Goal: Check status: Check status

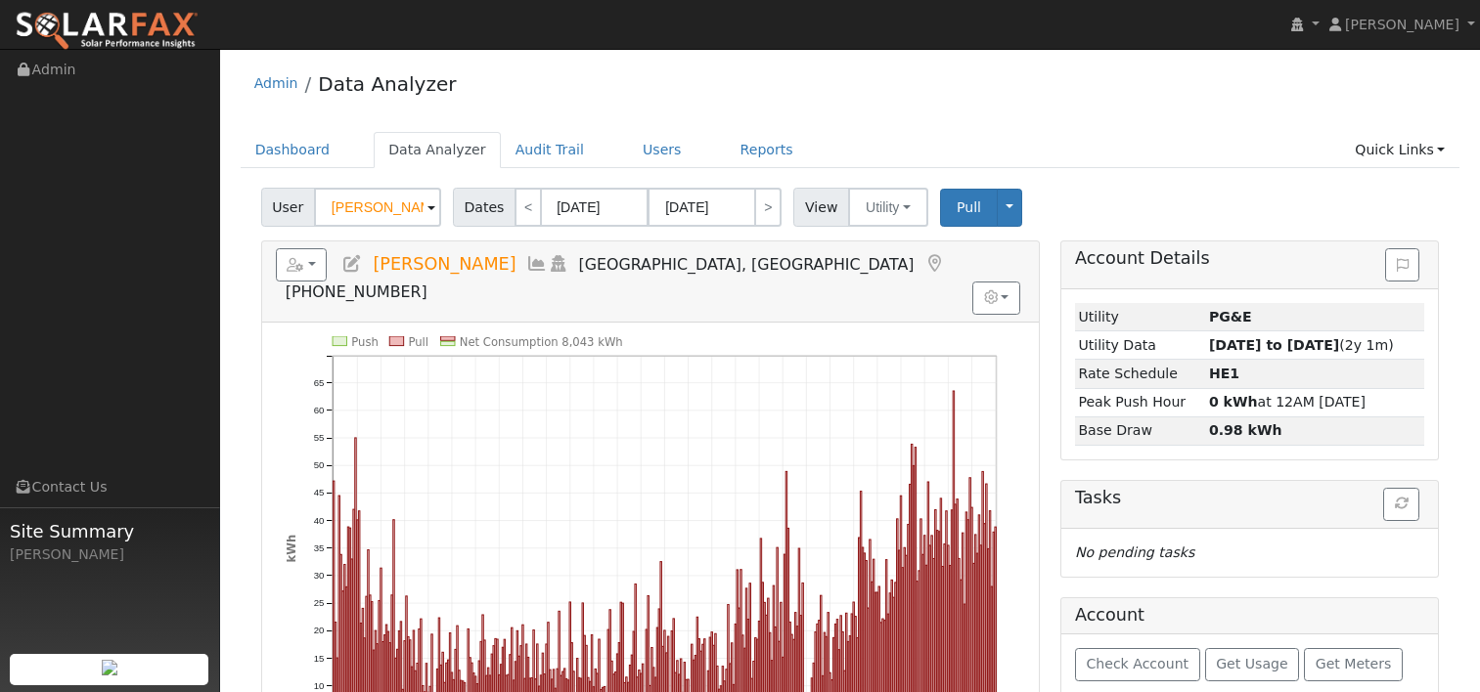
scroll to position [98, 0]
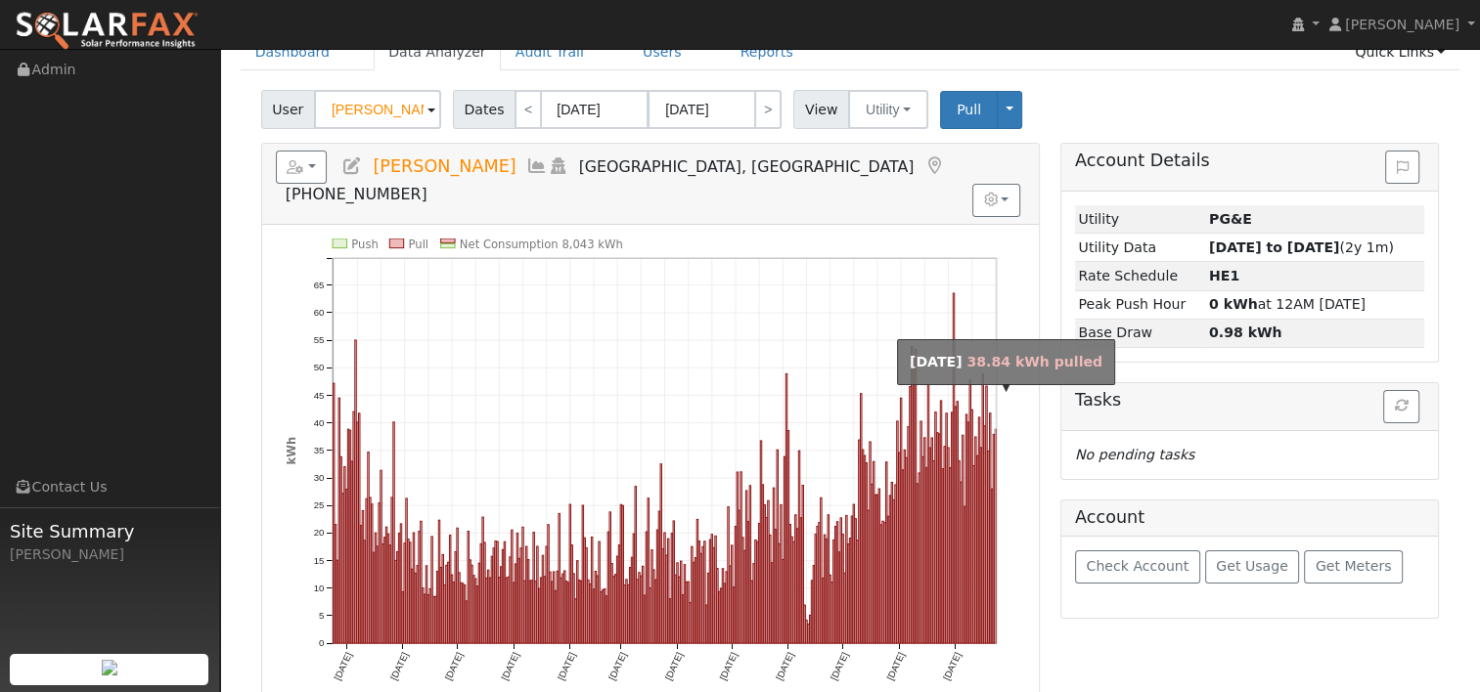
click at [995, 535] on rect "onclick=""" at bounding box center [995, 536] width 1 height 214
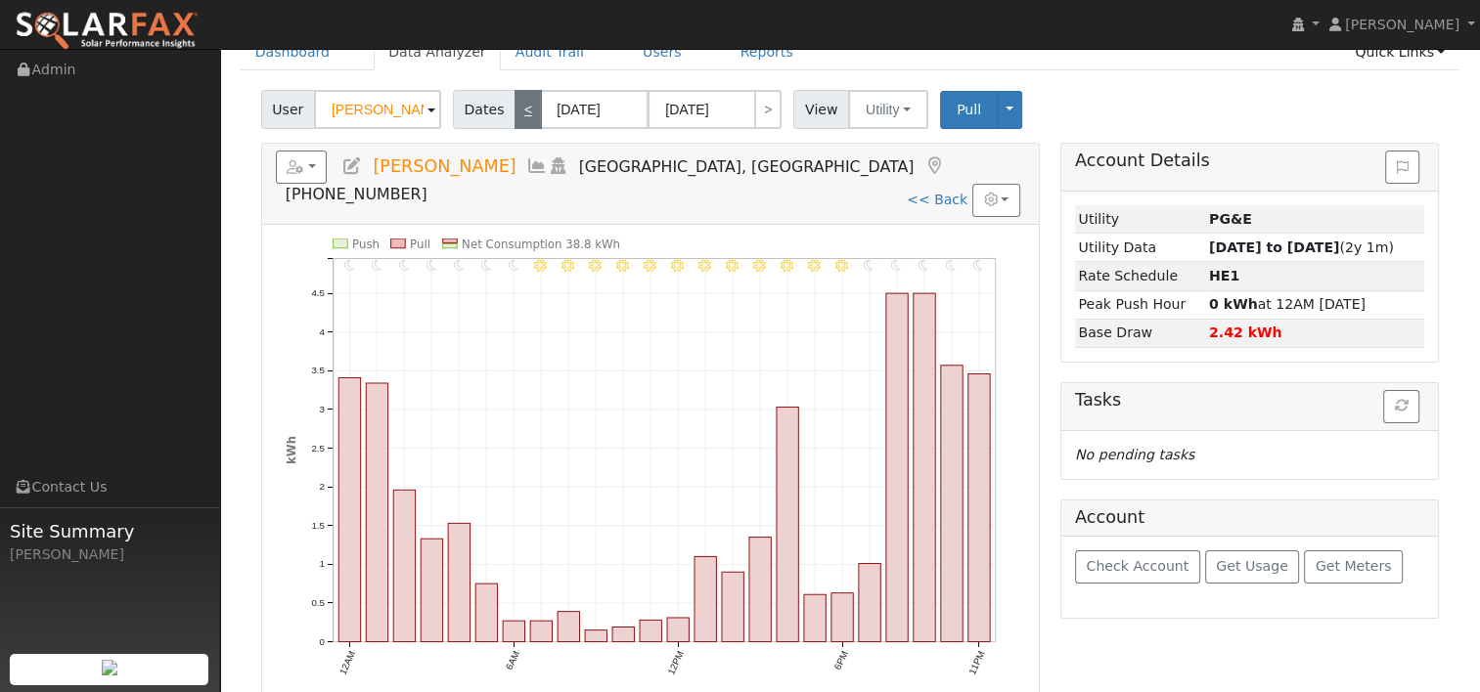
click at [525, 114] on link "<" at bounding box center [527, 109] width 27 height 39
type input "09/22/2025"
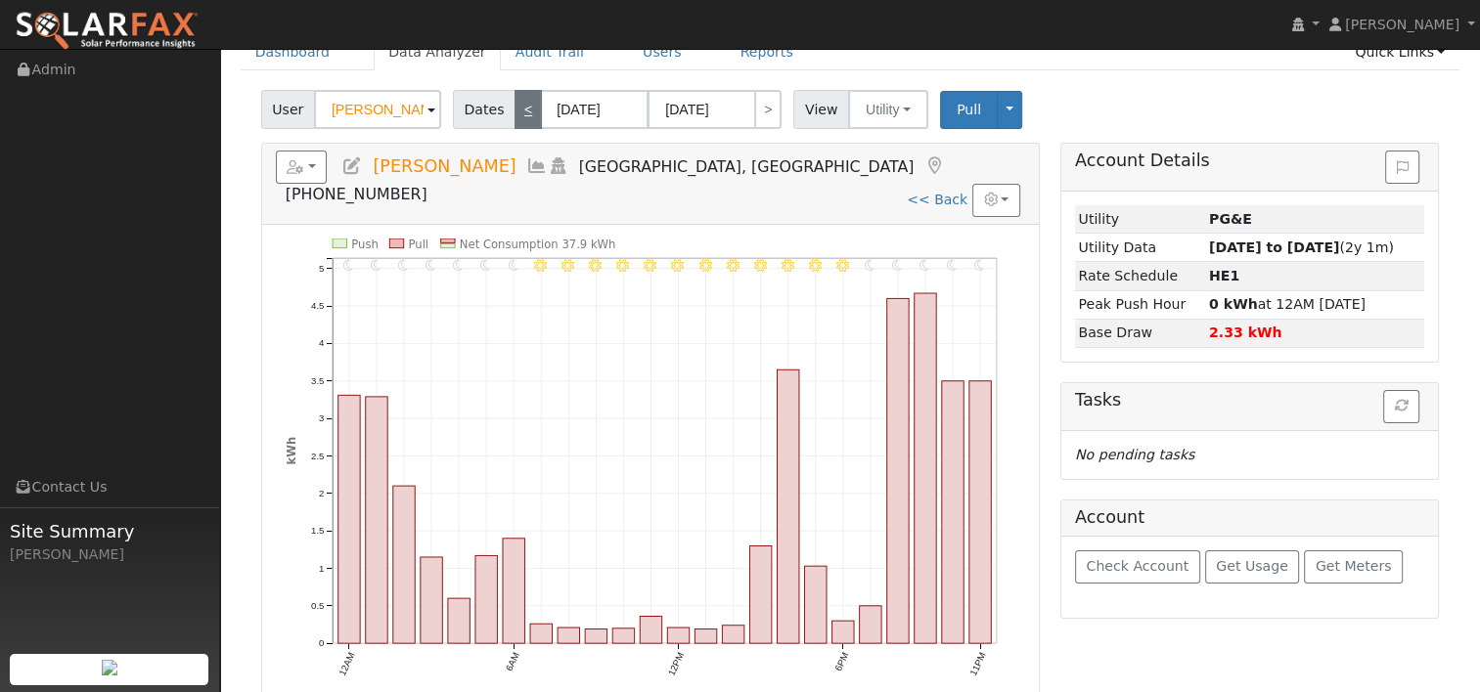
click at [514, 102] on link "<" at bounding box center [527, 109] width 27 height 39
type input "09/21/2025"
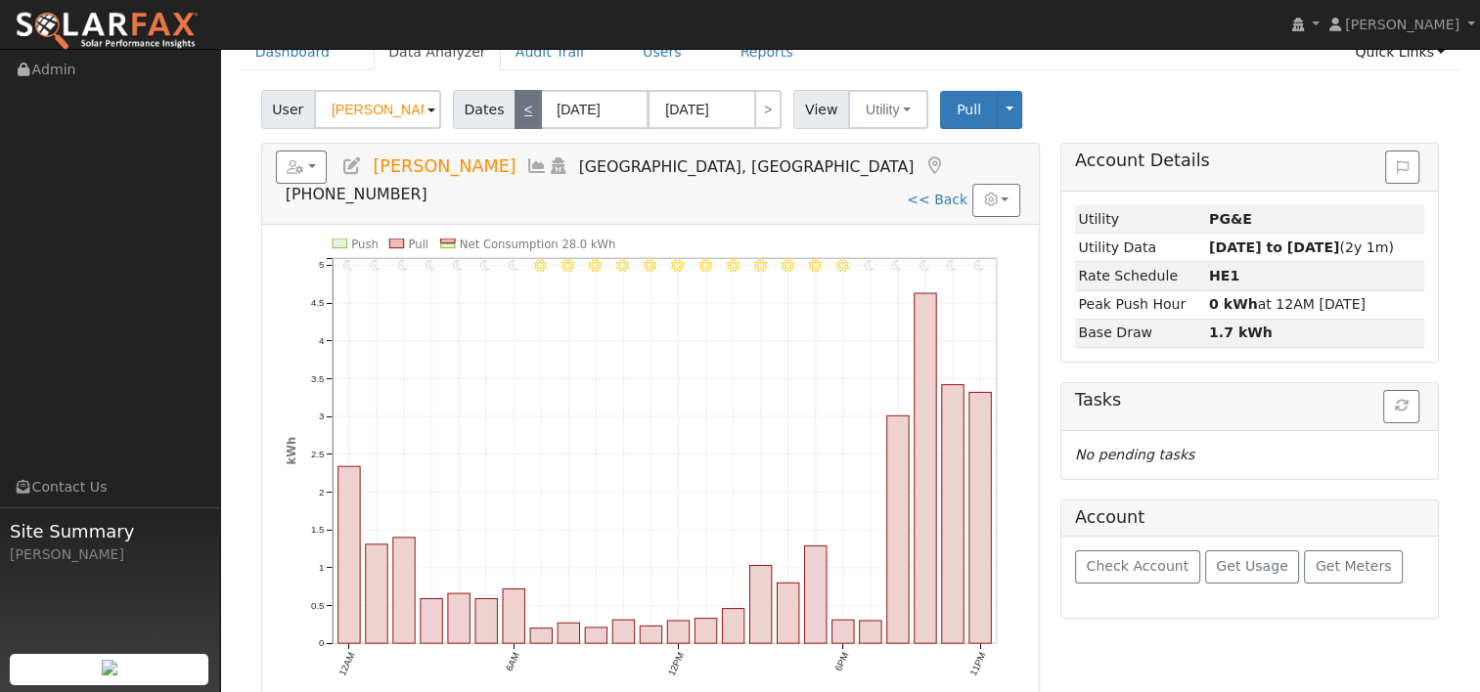
click at [514, 111] on link "<" at bounding box center [527, 109] width 27 height 39
type input "09/20/2025"
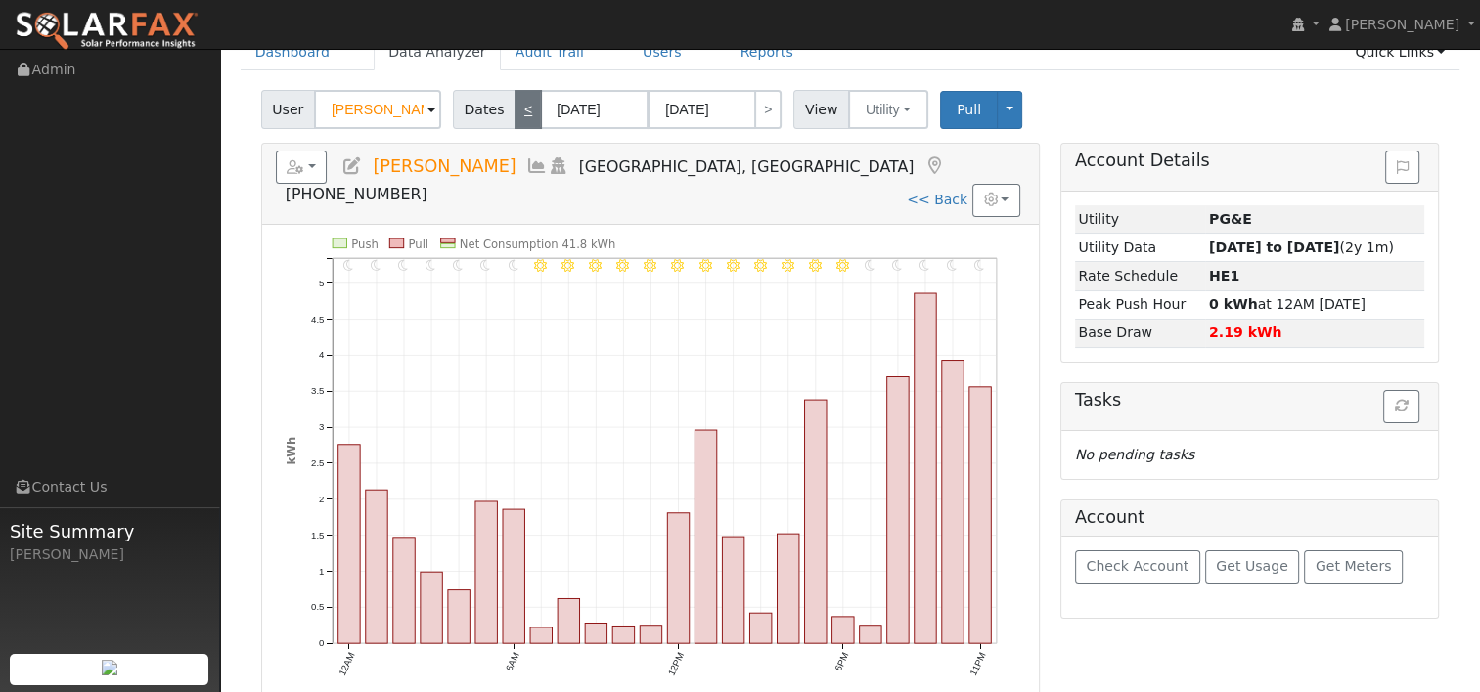
click at [517, 105] on link "<" at bounding box center [527, 109] width 27 height 39
type input "09/19/2025"
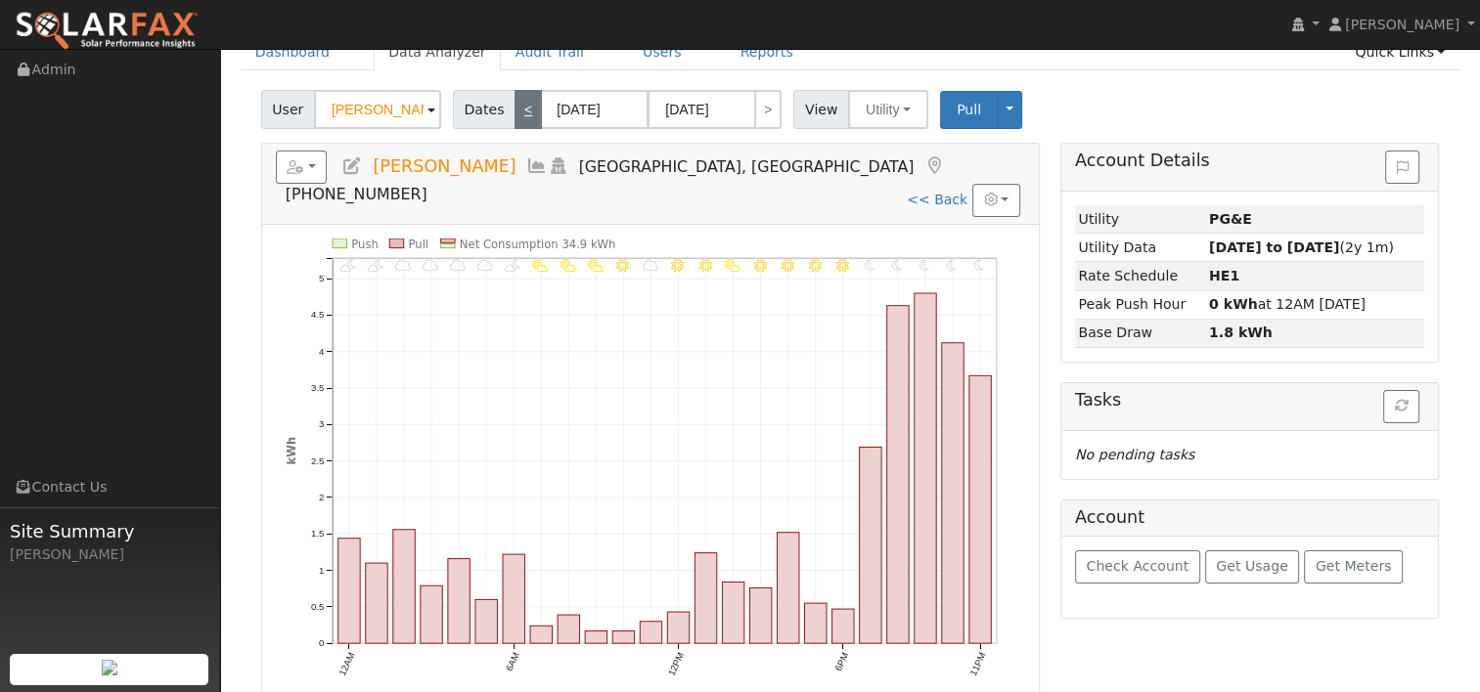
click at [519, 115] on link "<" at bounding box center [527, 109] width 27 height 39
type input "09/18/2025"
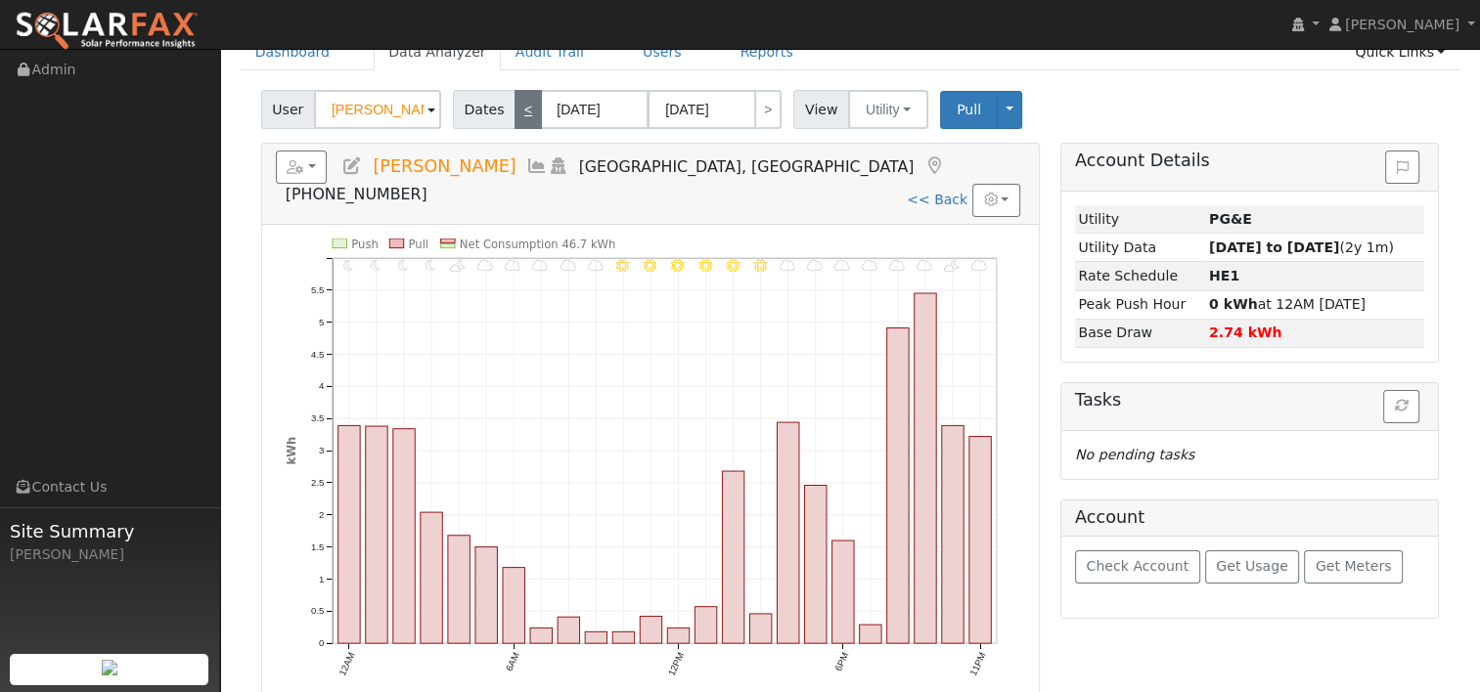
click at [520, 116] on link "<" at bounding box center [527, 109] width 27 height 39
type input "09/17/2025"
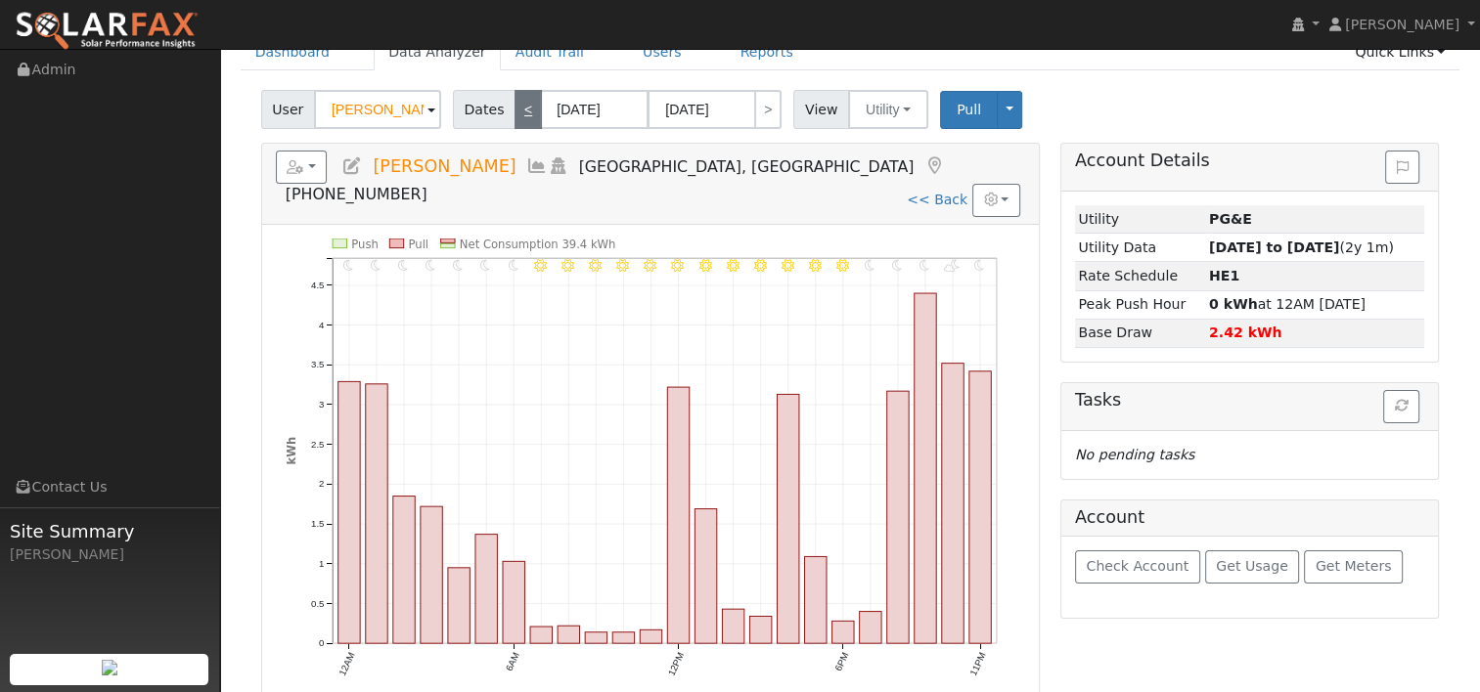
click at [518, 117] on link "<" at bounding box center [527, 109] width 27 height 39
type input "09/16/2025"
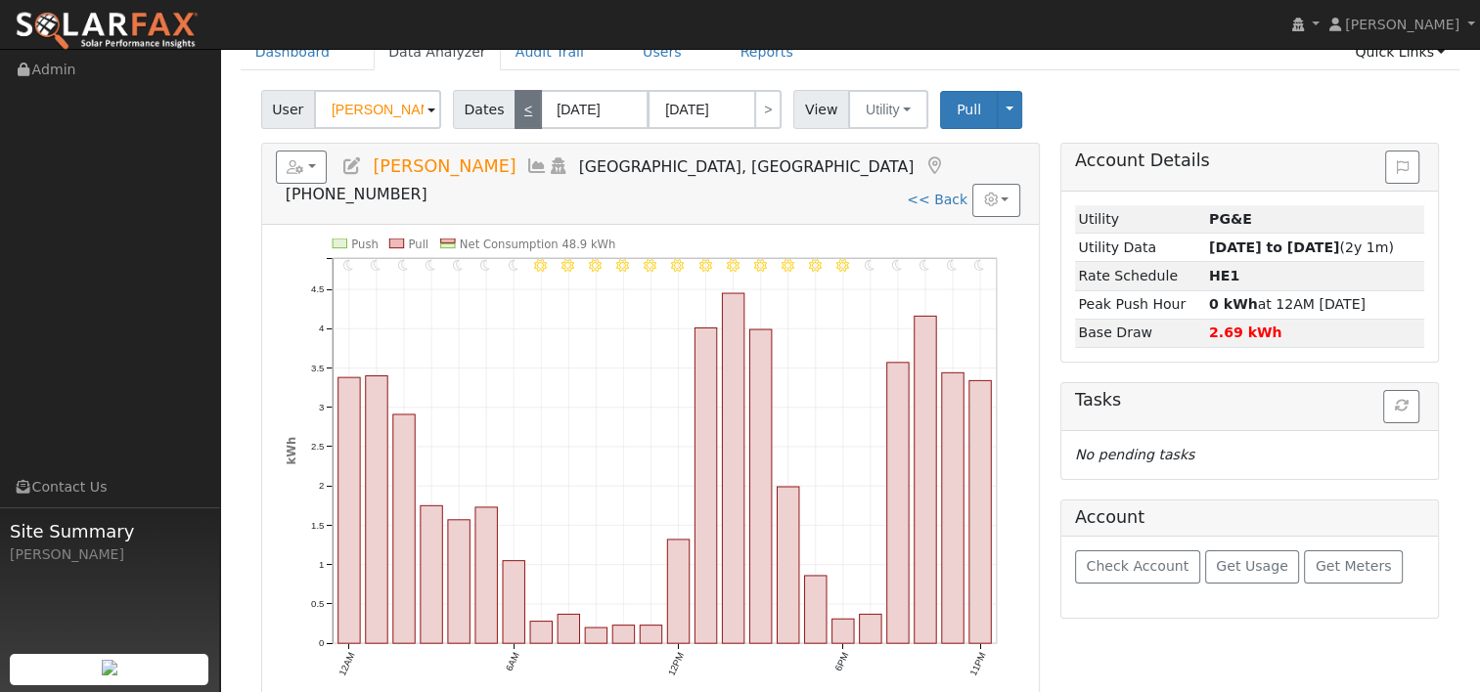
click at [515, 118] on link "<" at bounding box center [527, 109] width 27 height 39
type input "09/15/2025"
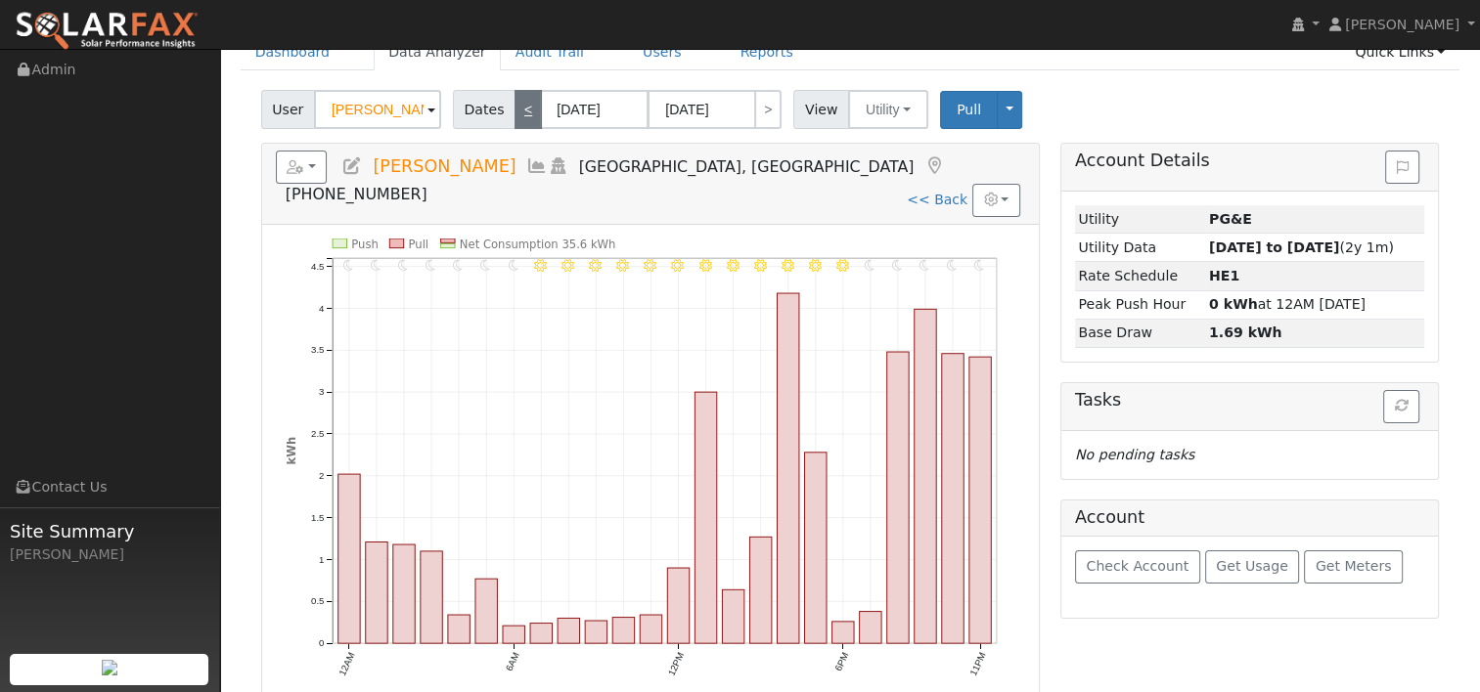
click at [514, 120] on link "<" at bounding box center [527, 109] width 27 height 39
type input "09/14/2025"
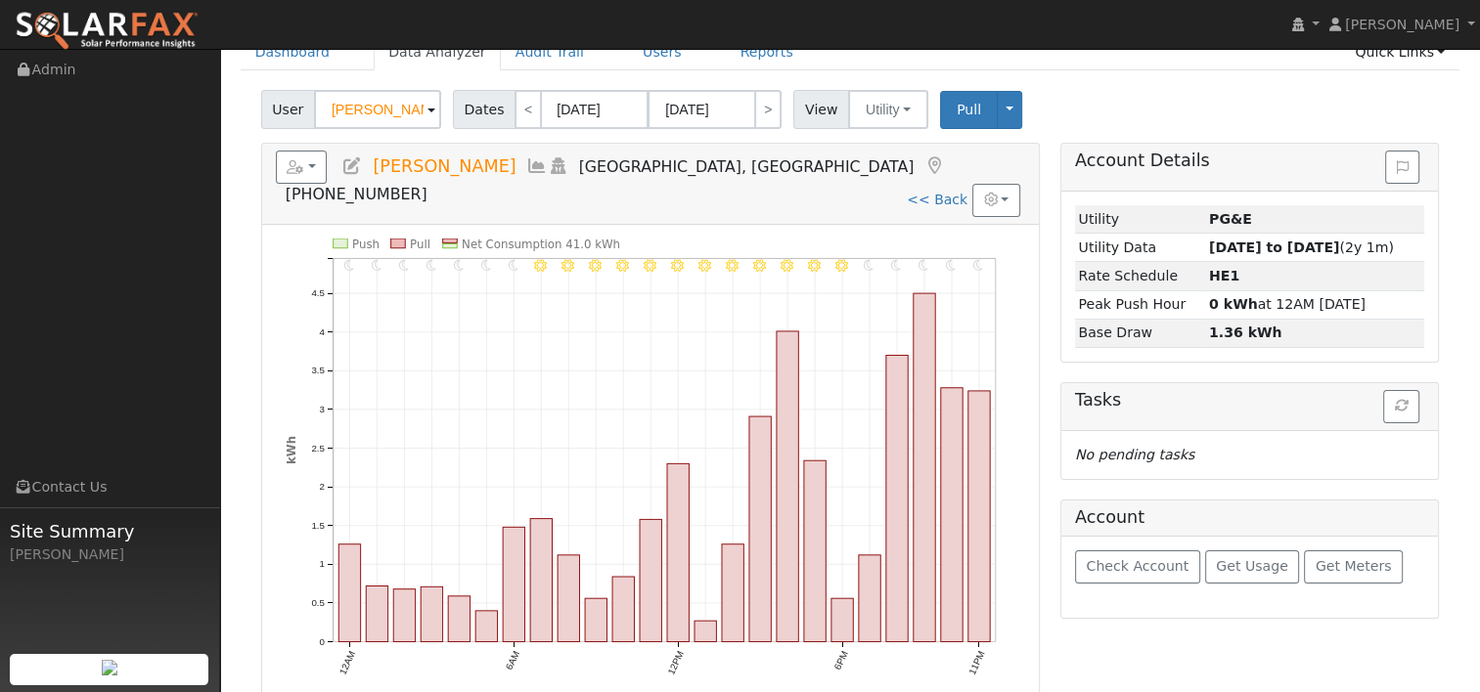
scroll to position [0, 0]
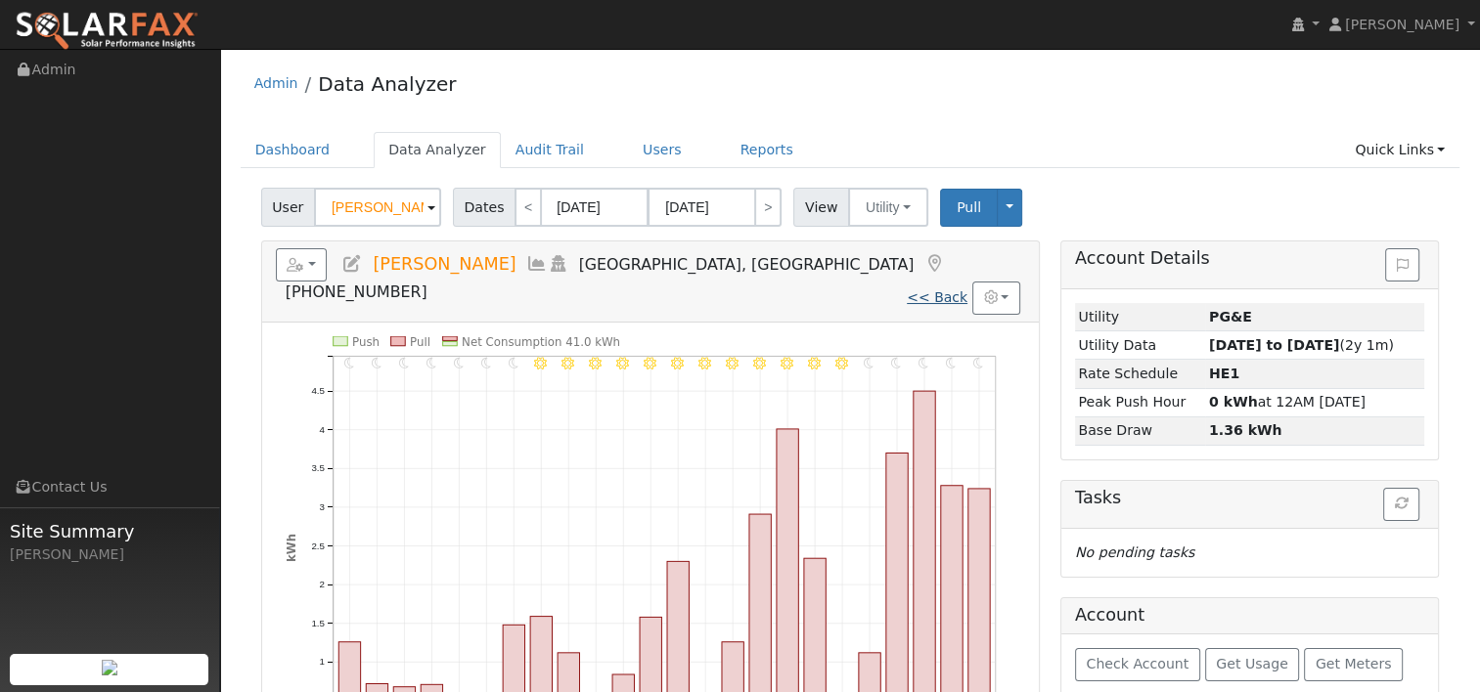
click at [936, 290] on link "<< Back" at bounding box center [937, 298] width 61 height 16
type input "09/24/2024"
type input "09/23/2025"
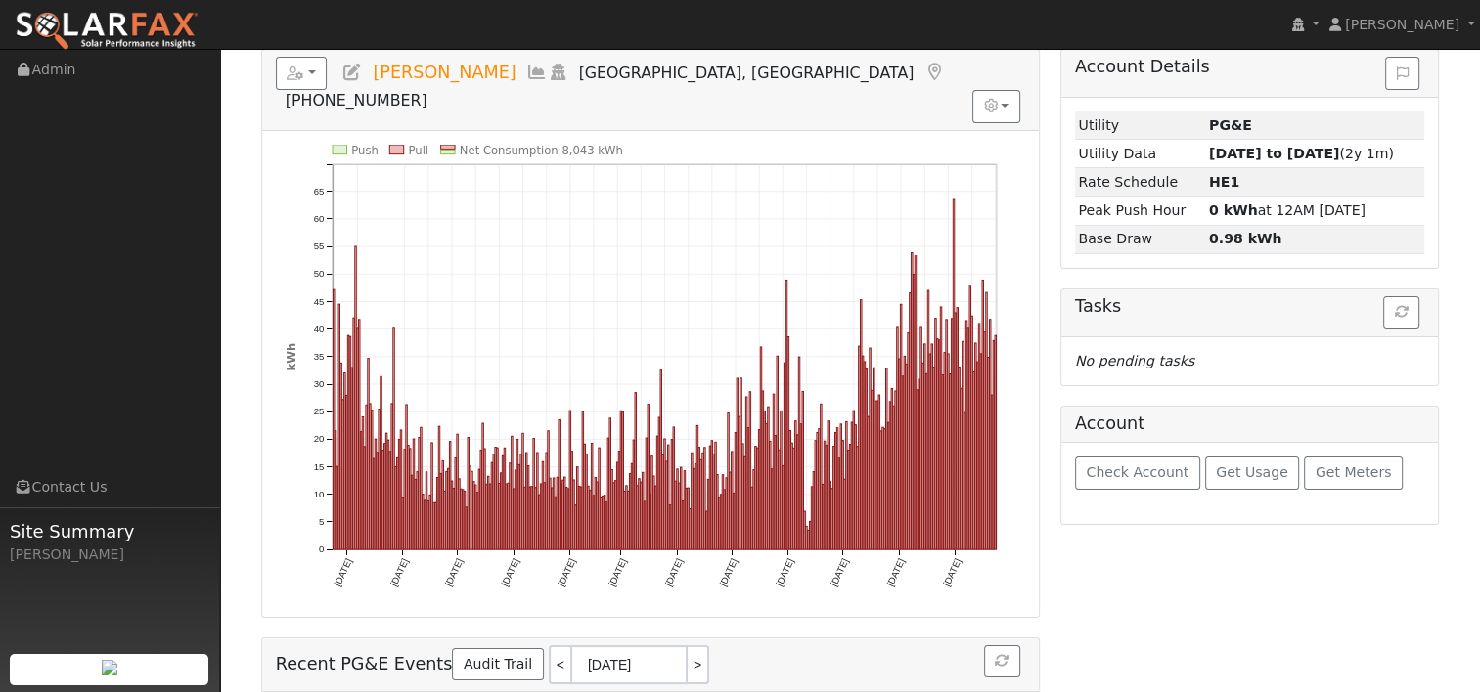
scroll to position [196, 0]
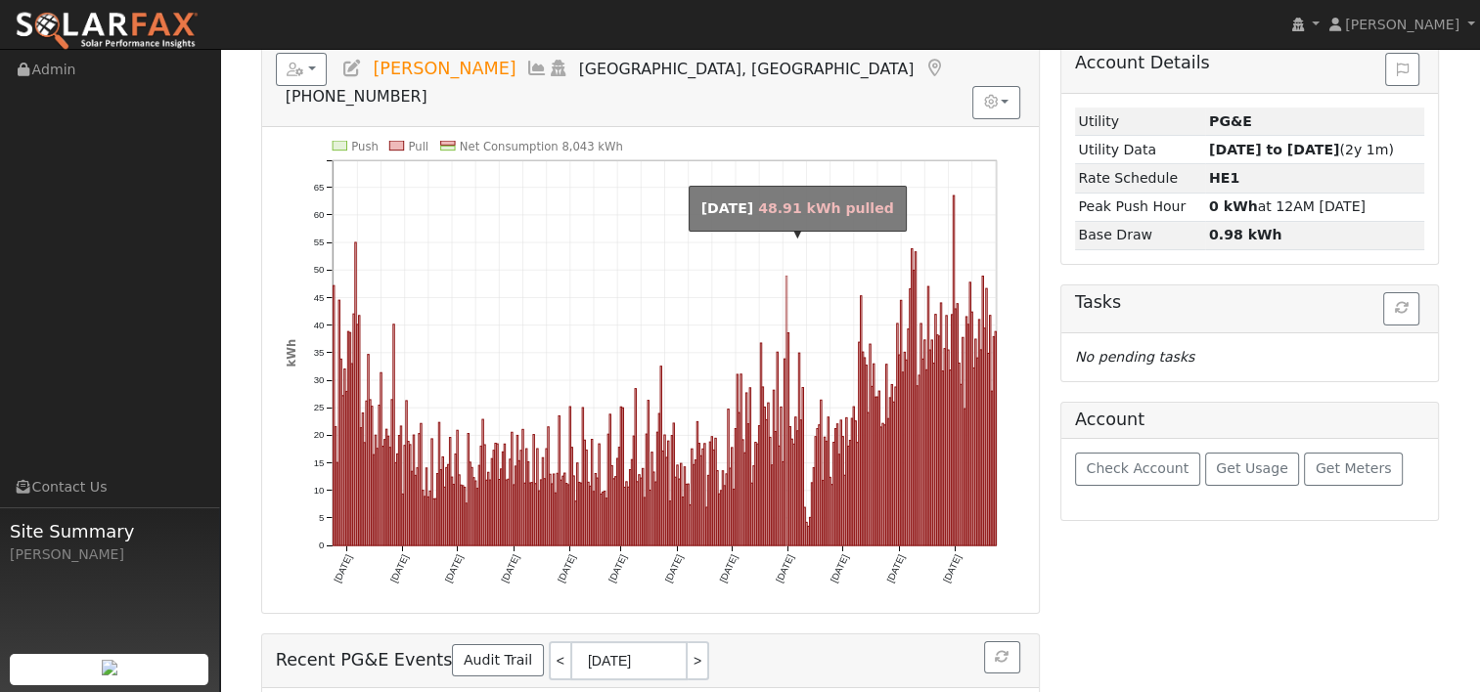
click at [786, 286] on rect "onclick=""" at bounding box center [785, 411] width 1 height 270
type input "05/31/2025"
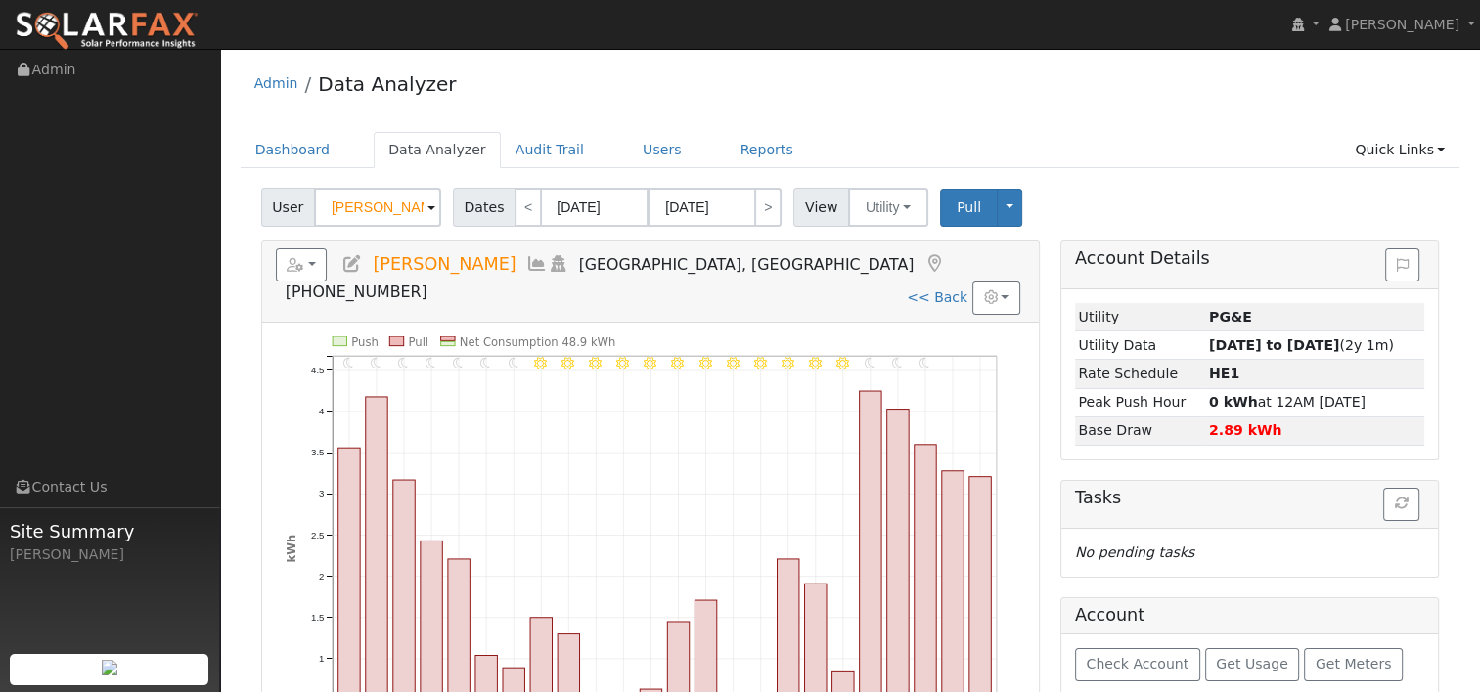
scroll to position [98, 0]
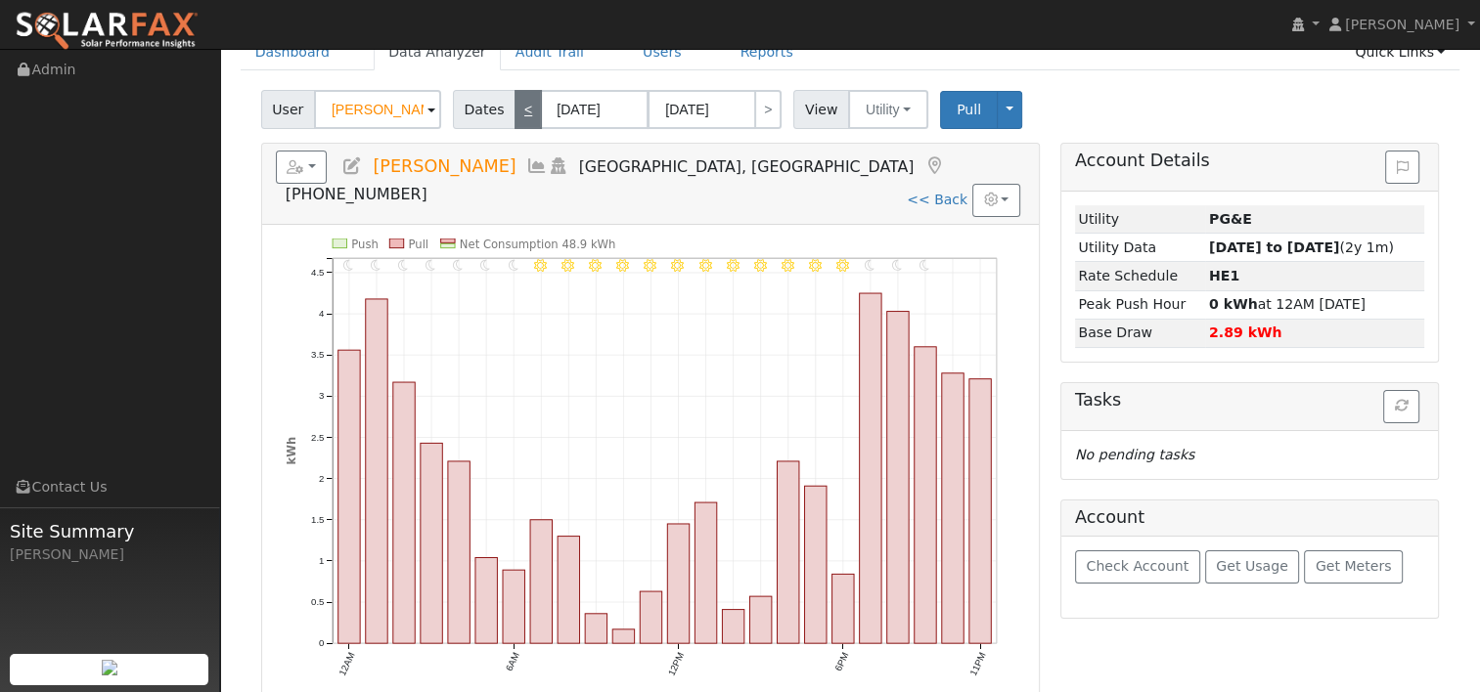
click at [514, 109] on link "<" at bounding box center [527, 109] width 27 height 39
type input "05/30/2025"
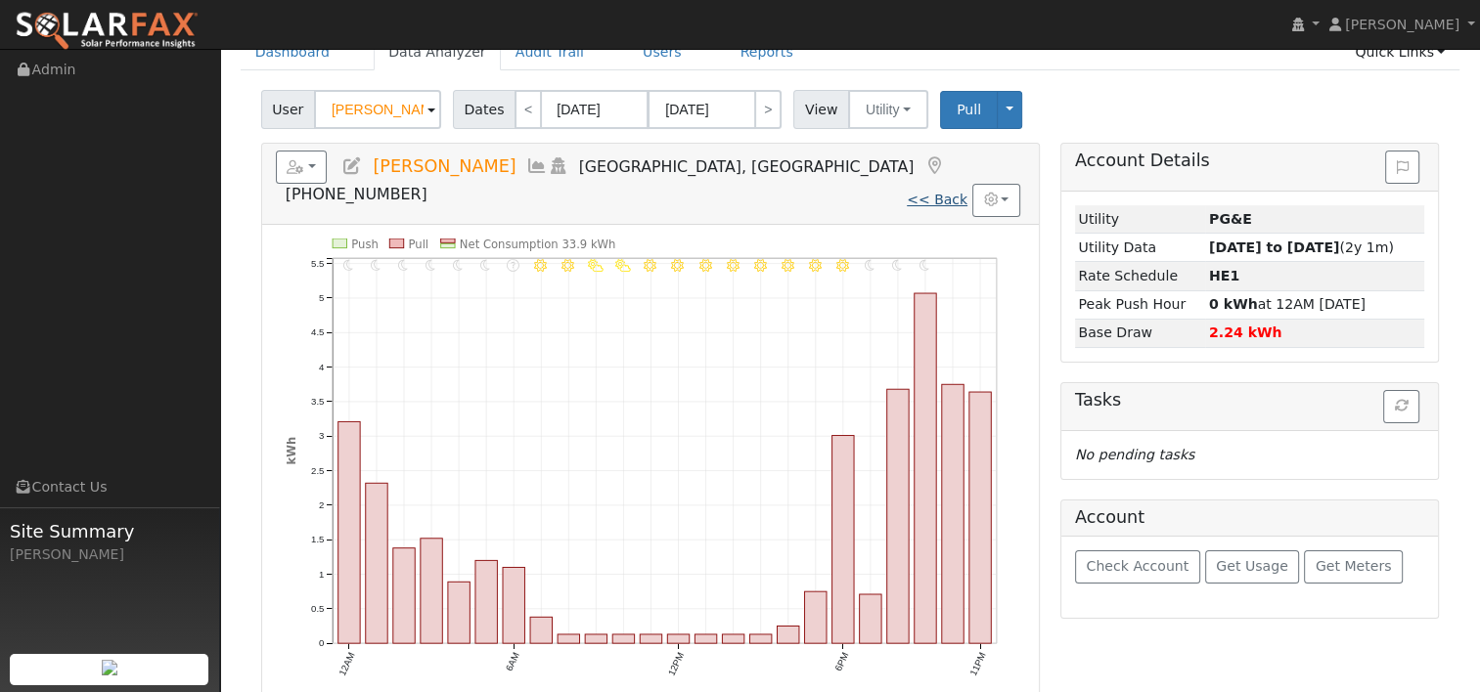
click at [949, 192] on link "<< Back" at bounding box center [937, 200] width 61 height 16
type input "09/24/2024"
type input "09/23/2025"
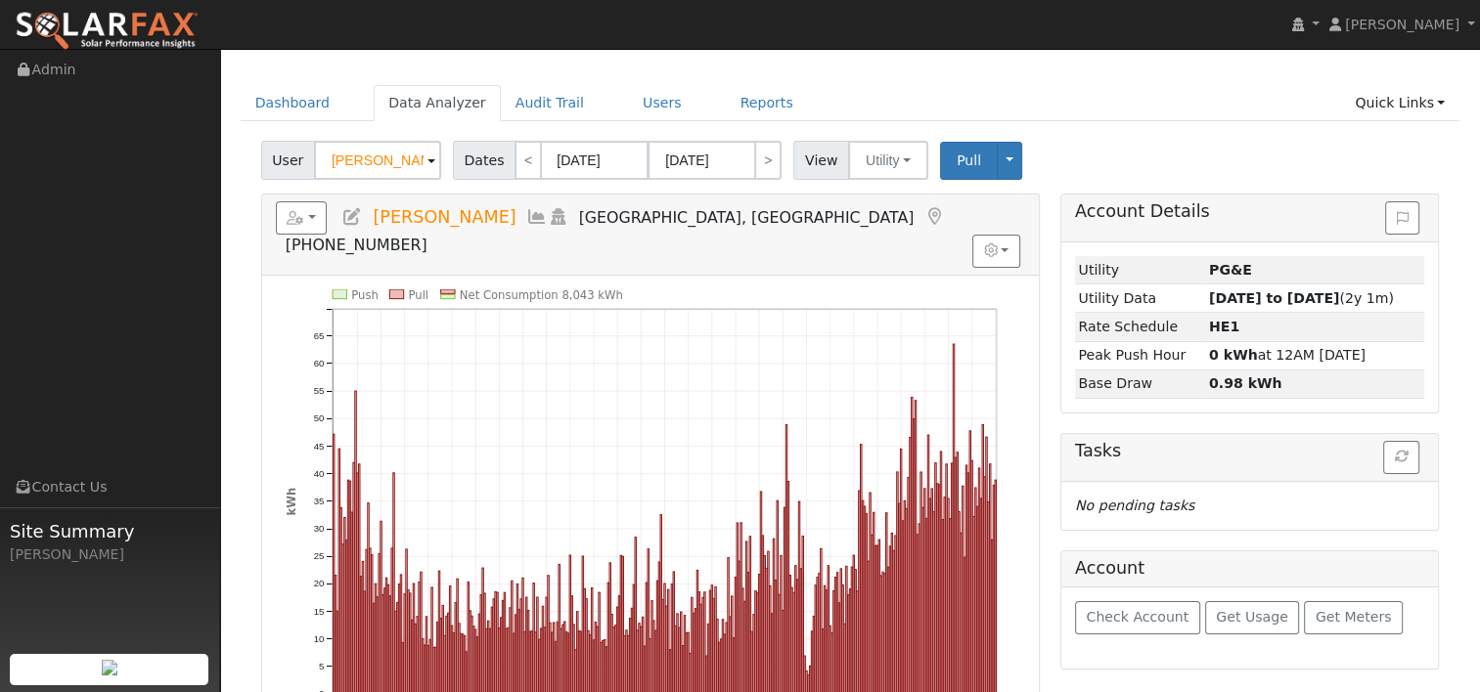
scroll to position [0, 0]
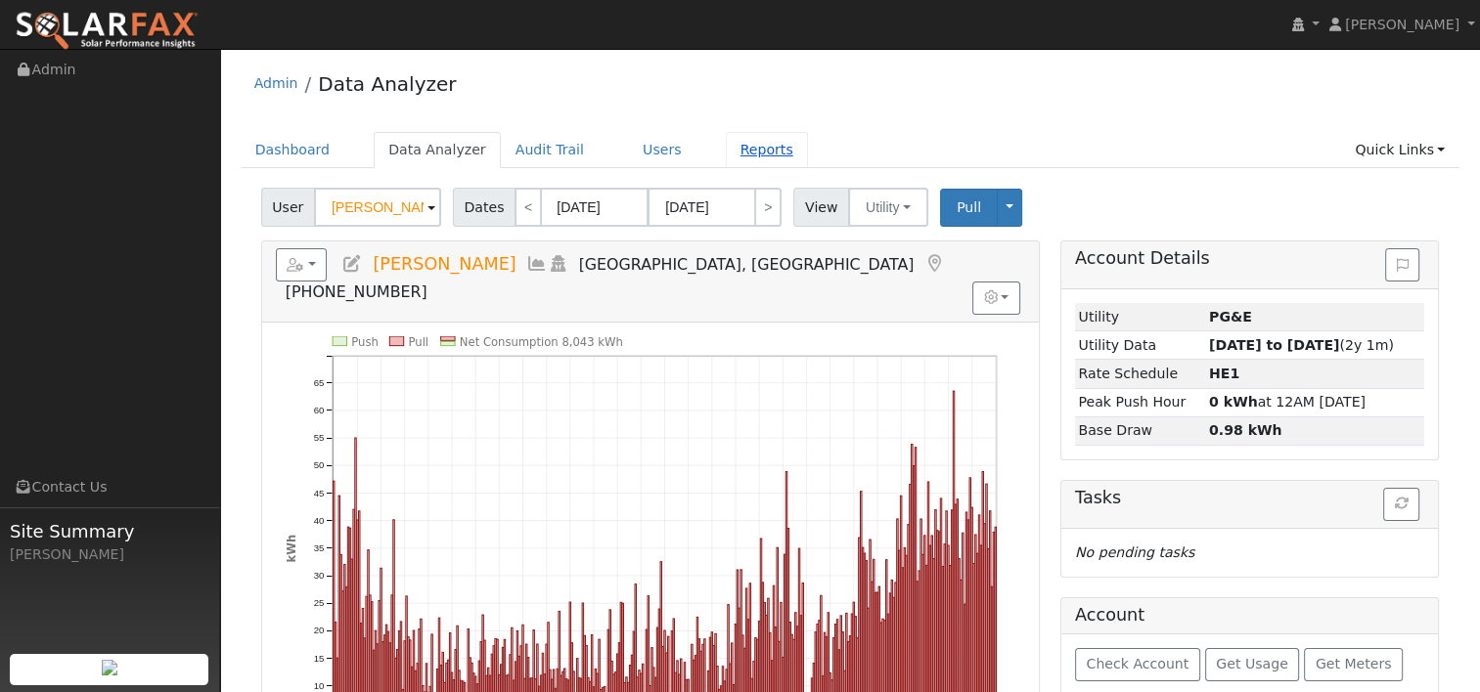
click at [726, 150] on link "Reports" at bounding box center [767, 150] width 82 height 36
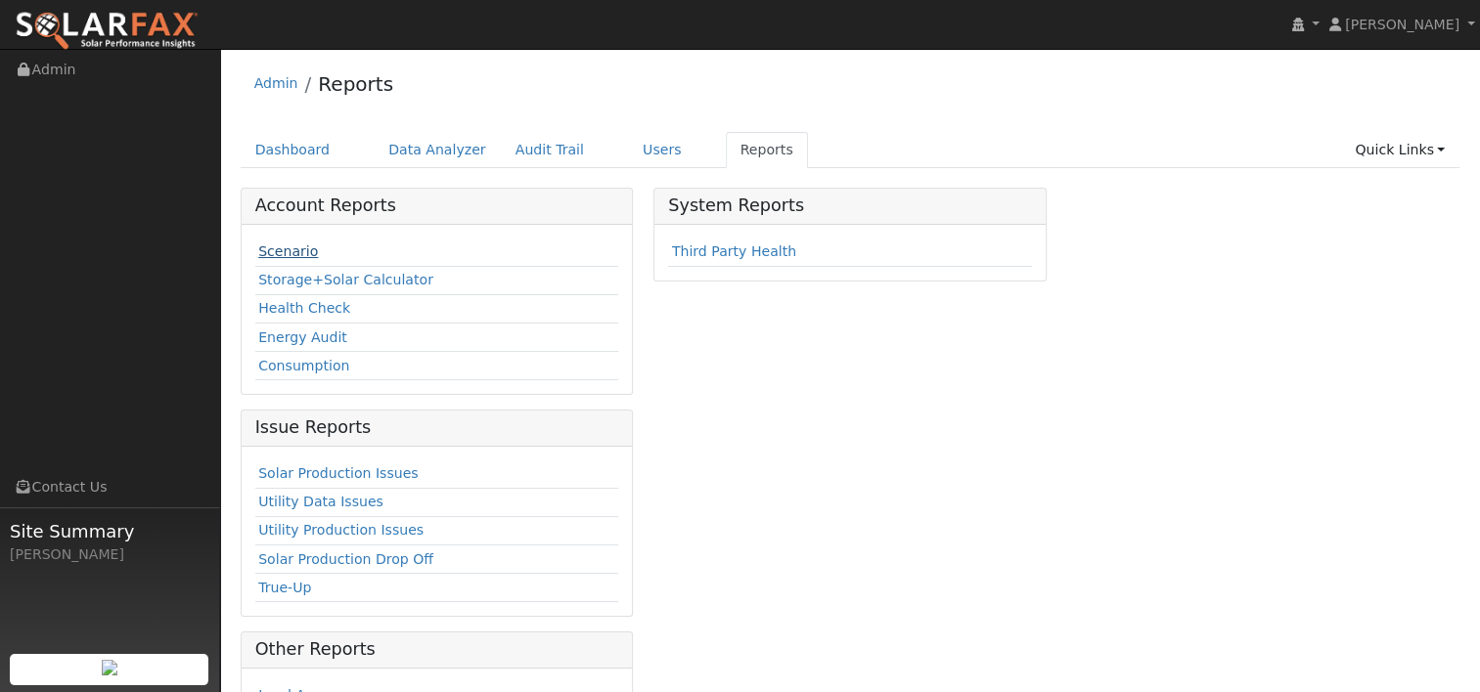
click at [285, 250] on link "Scenario" at bounding box center [288, 252] width 60 height 16
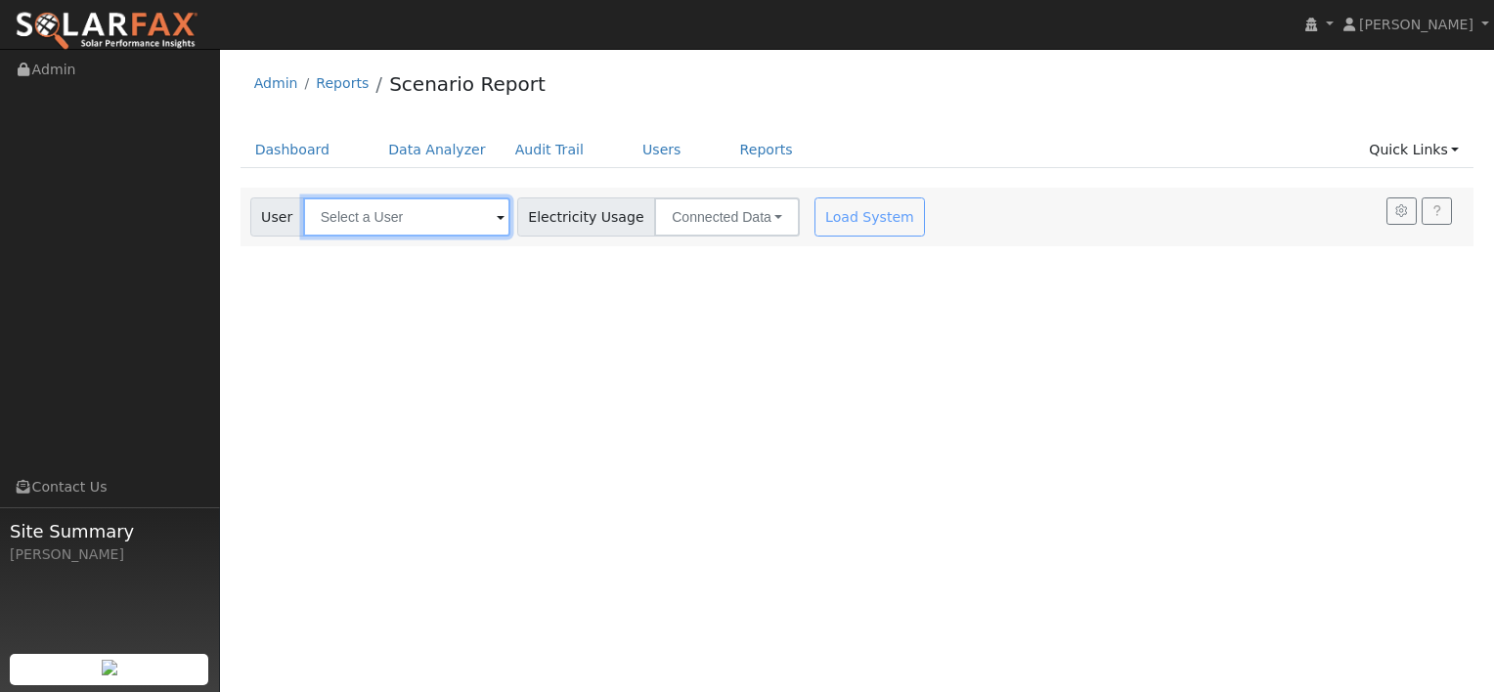
click at [445, 219] on input "text" at bounding box center [406, 217] width 207 height 39
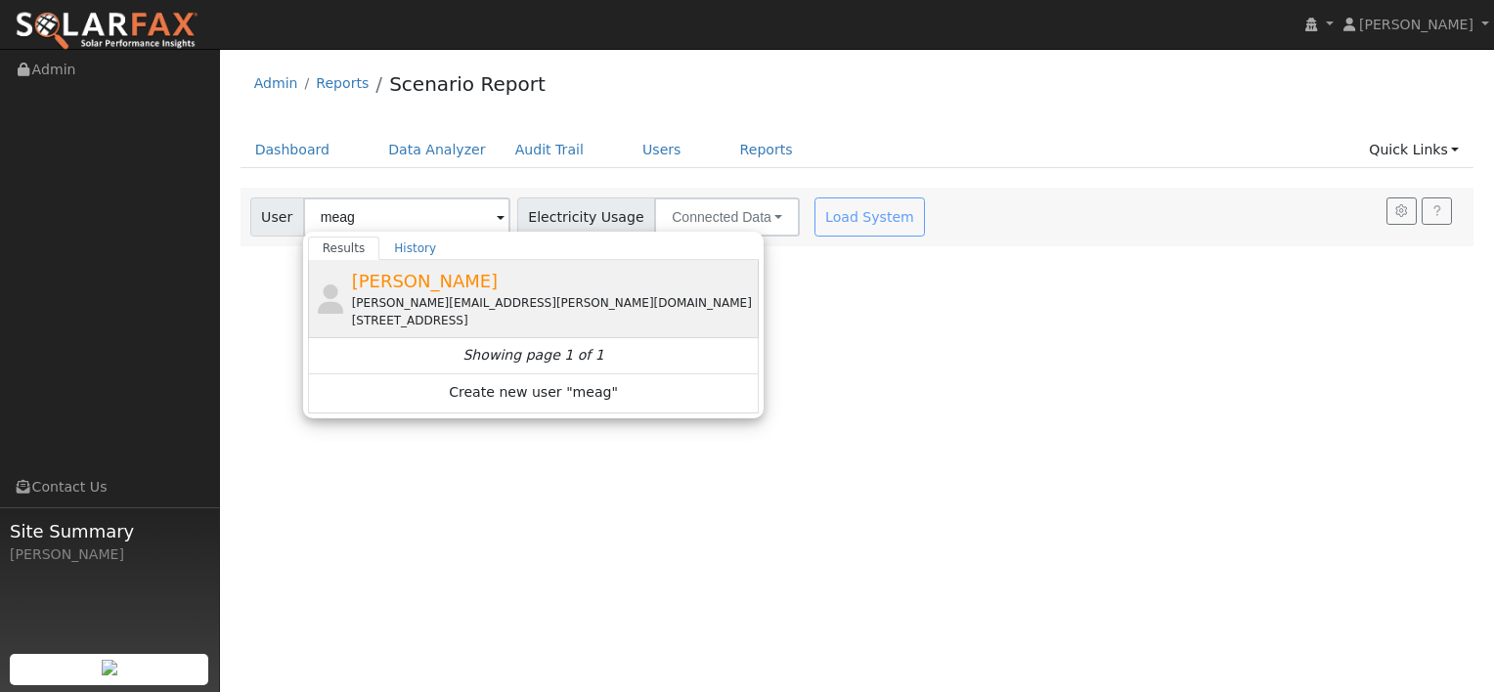
click at [456, 282] on span "[PERSON_NAME]" at bounding box center [425, 281] width 147 height 21
type input "[PERSON_NAME]"
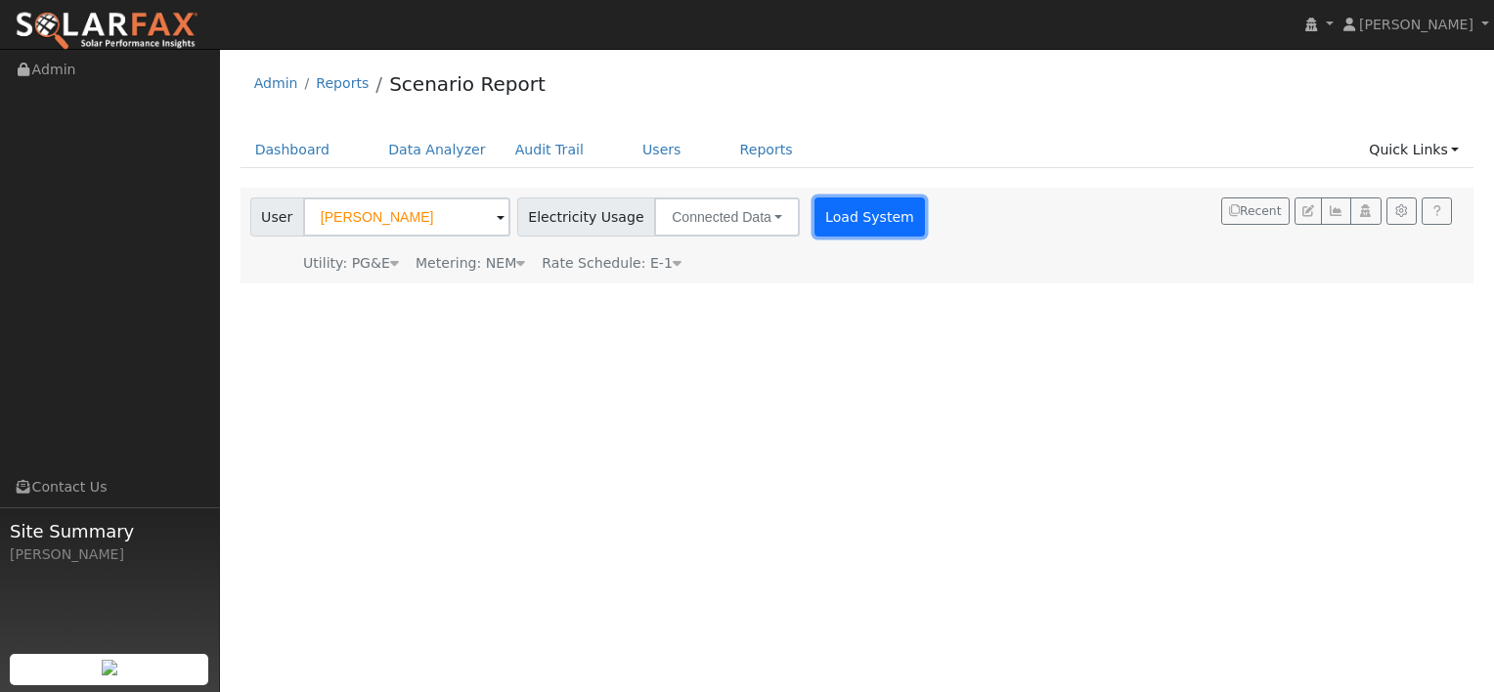
click at [816, 219] on button "Load System" at bounding box center [870, 217] width 111 height 39
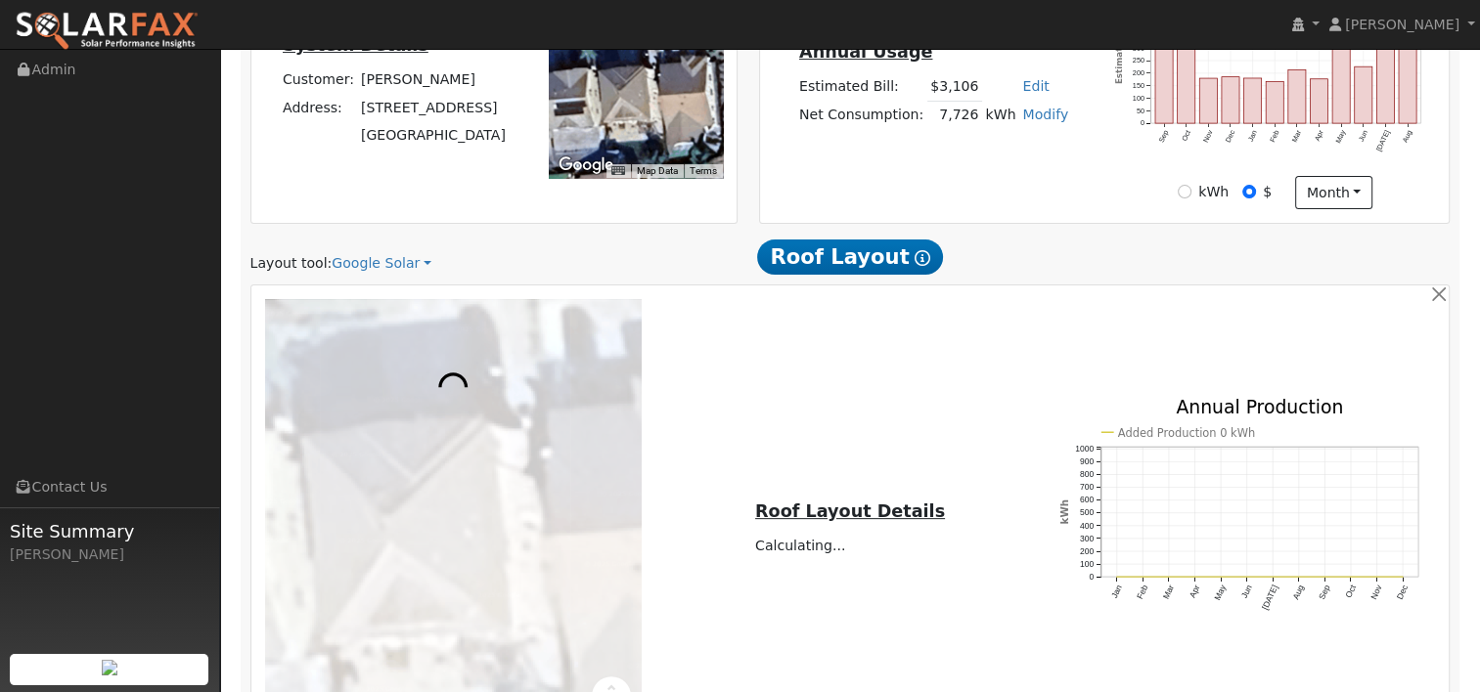
scroll to position [587, 0]
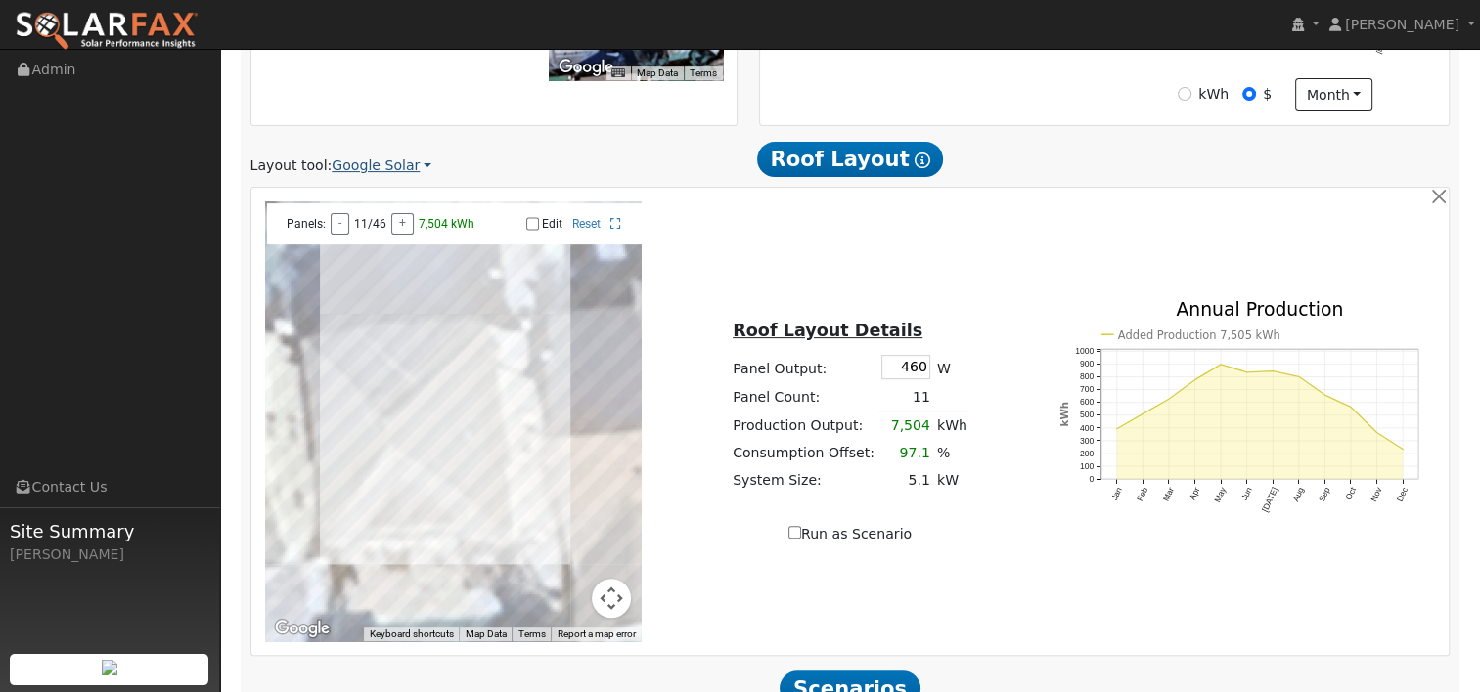
click at [373, 163] on link "Google Solar" at bounding box center [382, 166] width 100 height 21
click at [379, 256] on link "Aurora" at bounding box center [395, 256] width 136 height 27
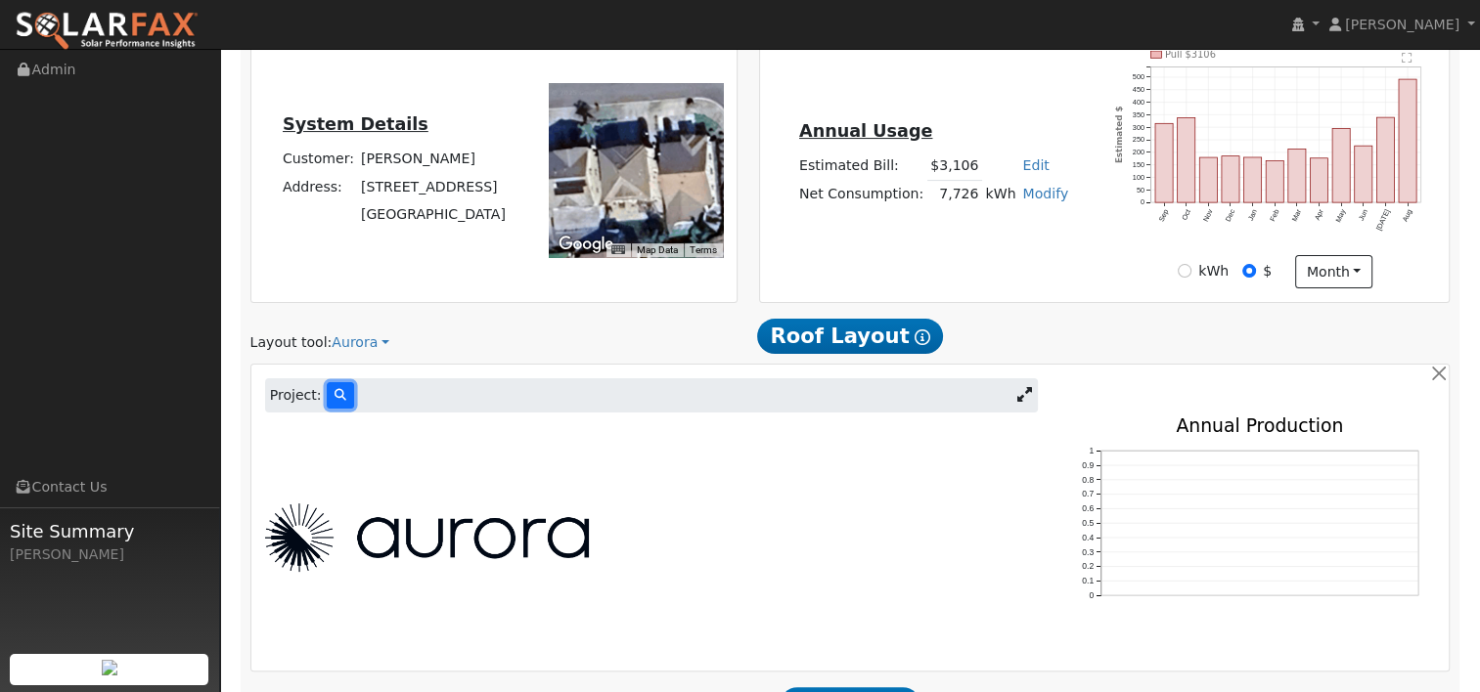
click at [335, 389] on icon at bounding box center [340, 395] width 12 height 12
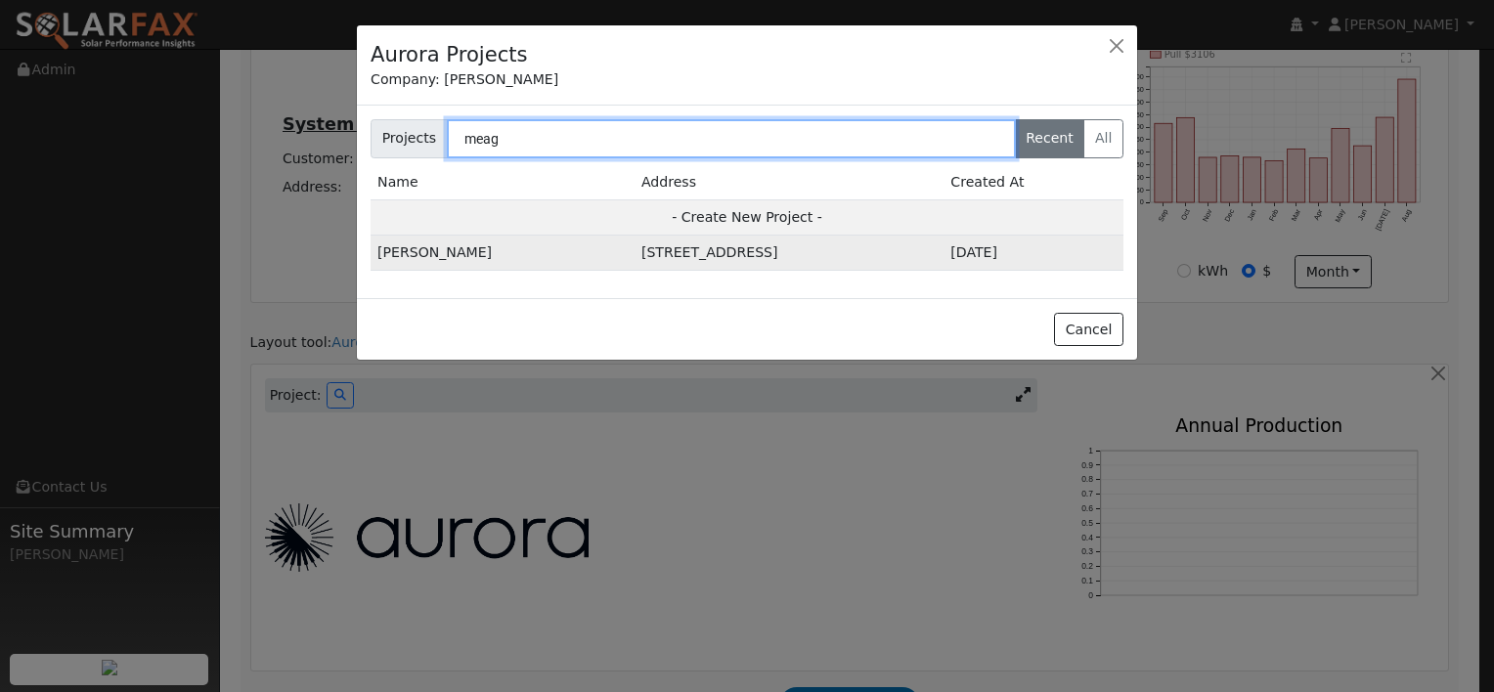
type input "meag"
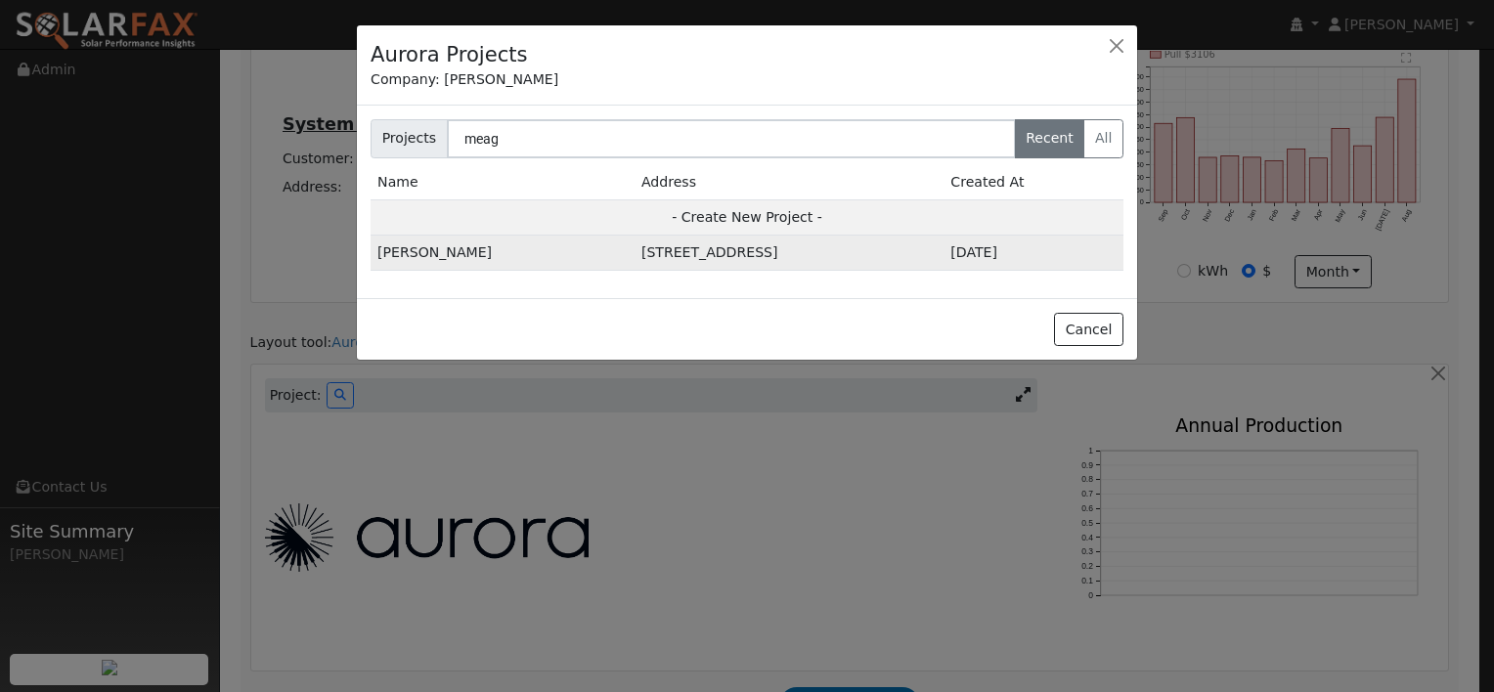
click at [467, 252] on td "Meaghan Malaret" at bounding box center [503, 253] width 264 height 35
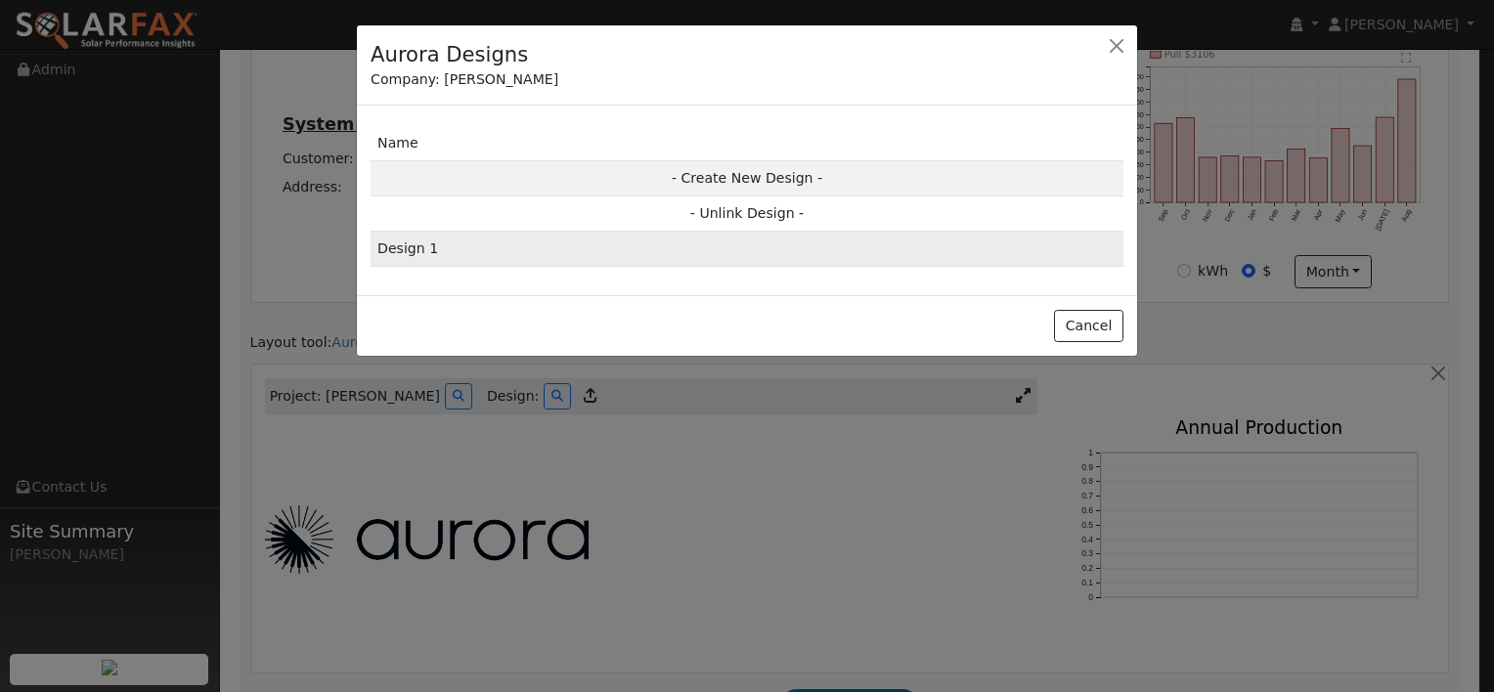
click at [413, 250] on td "Design 1" at bounding box center [747, 249] width 753 height 35
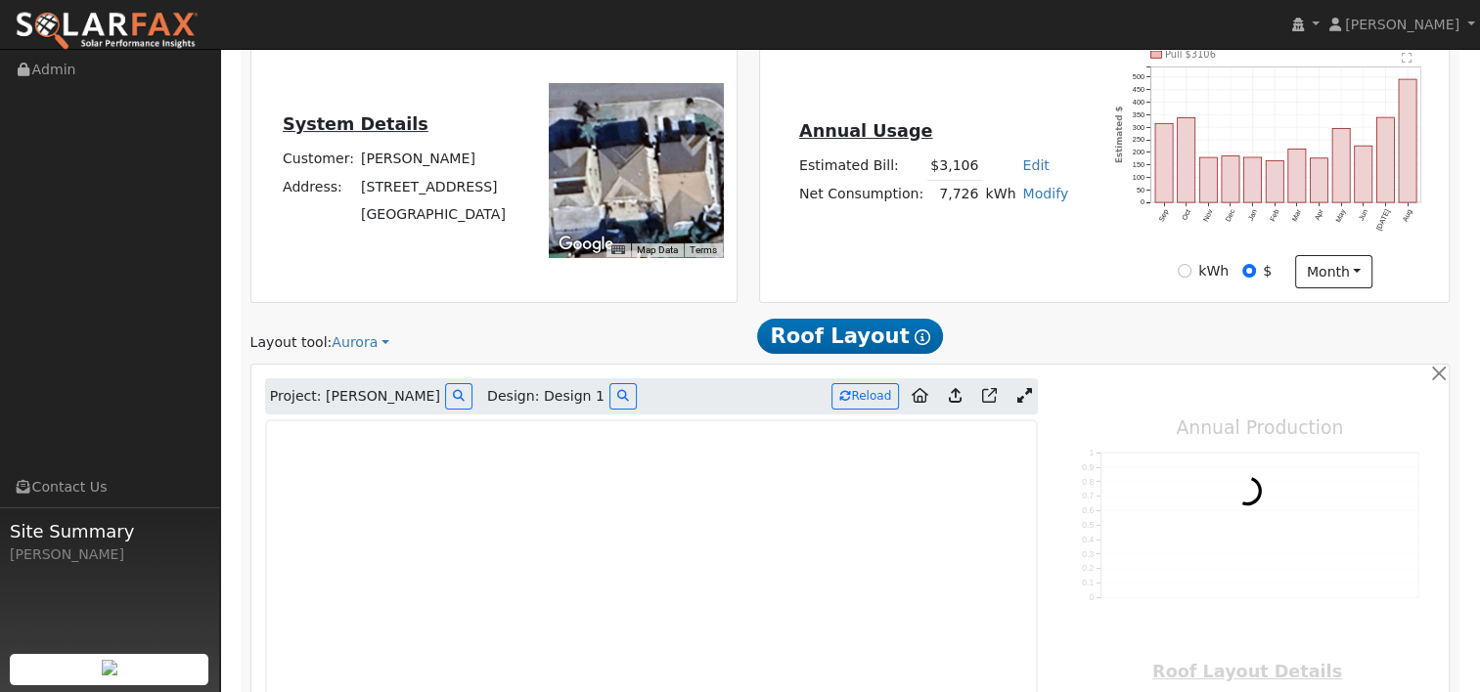
type input "0"
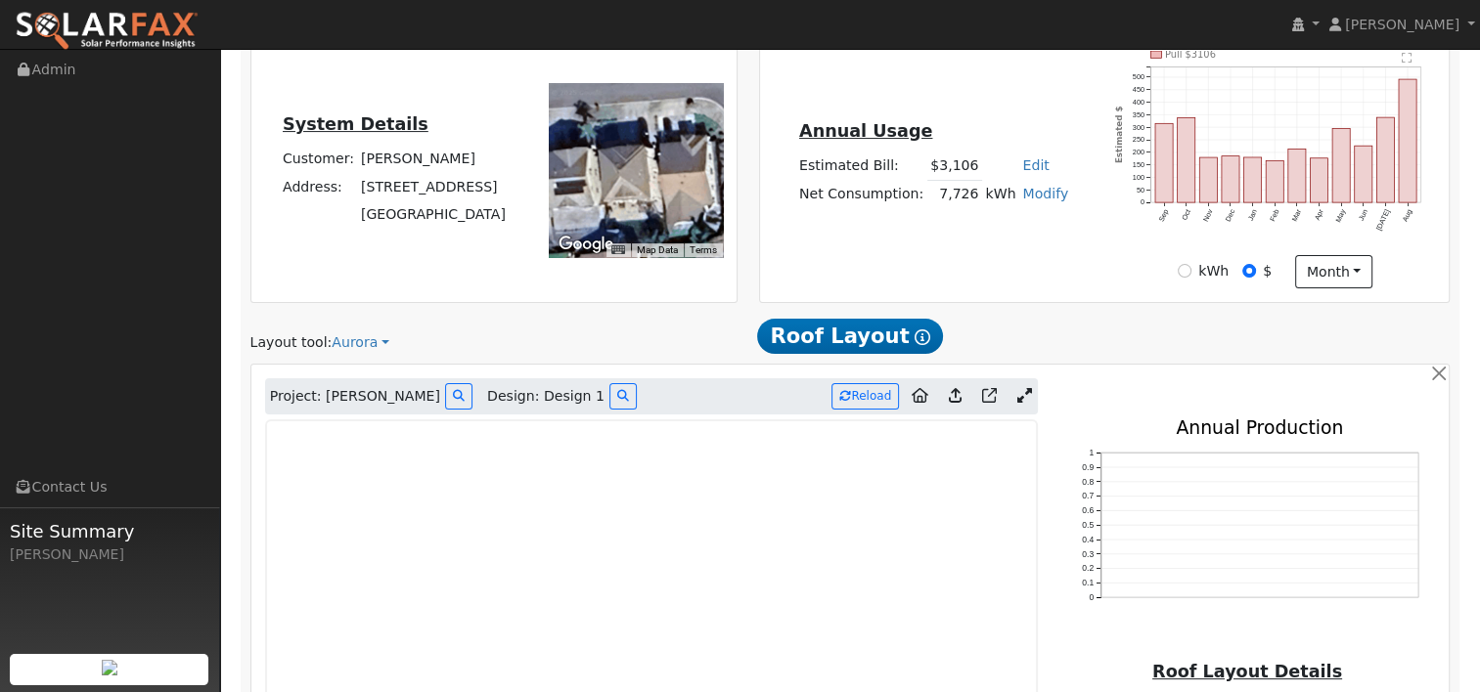
click at [1021, 394] on icon at bounding box center [1023, 395] width 15 height 15
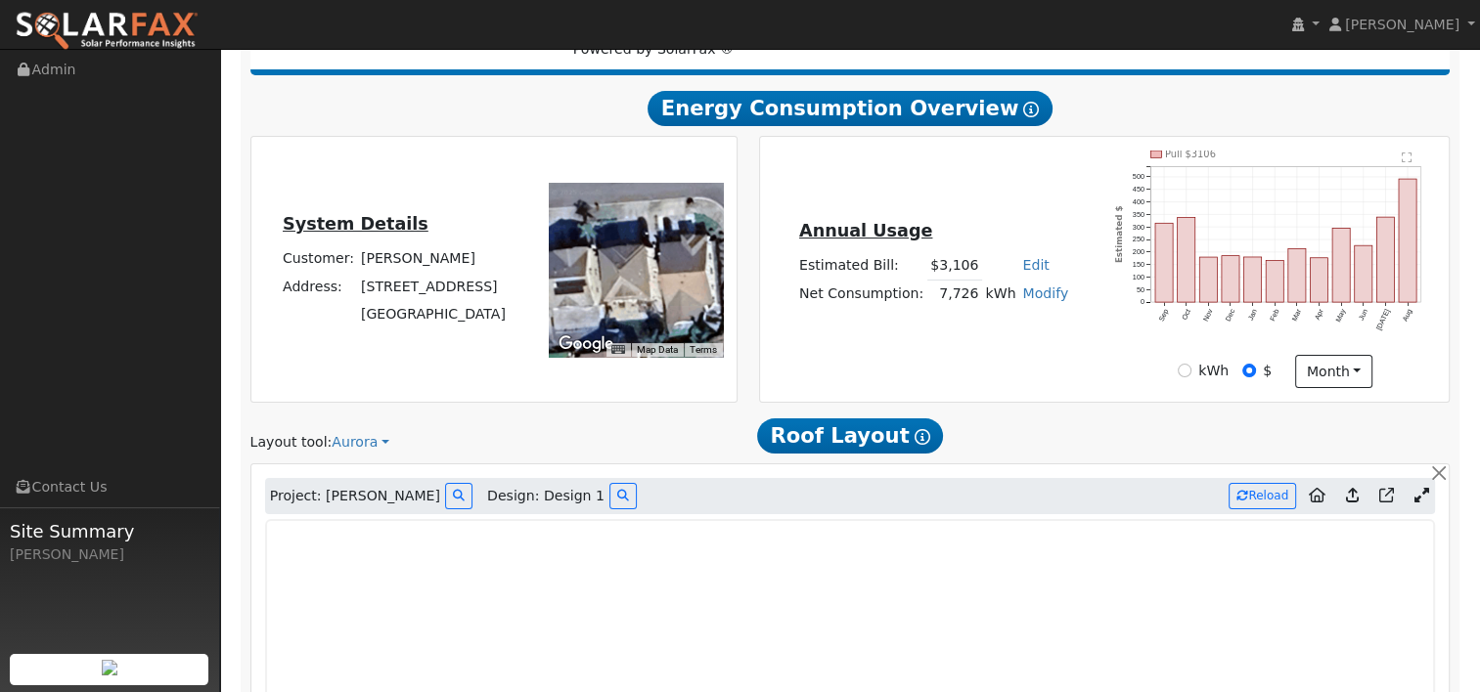
scroll to position [408, 0]
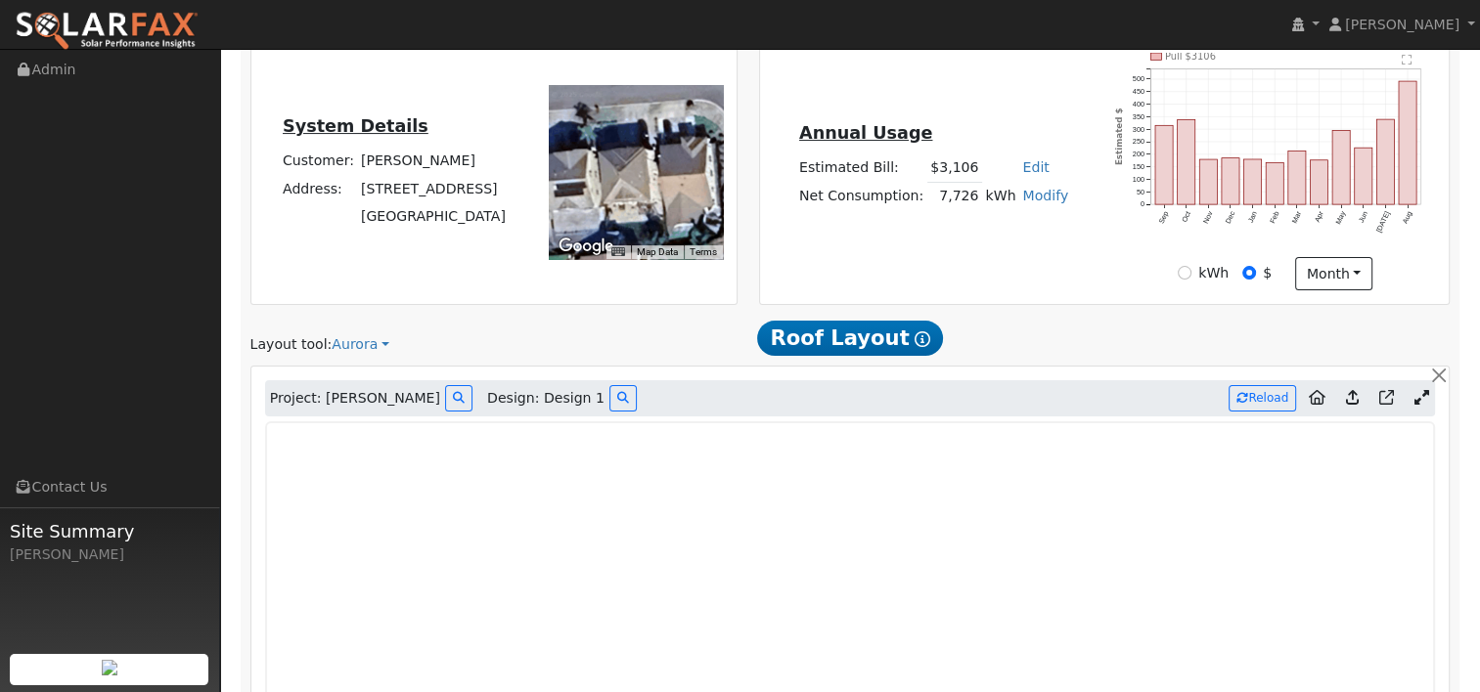
click at [1356, 393] on icon at bounding box center [1352, 397] width 13 height 15
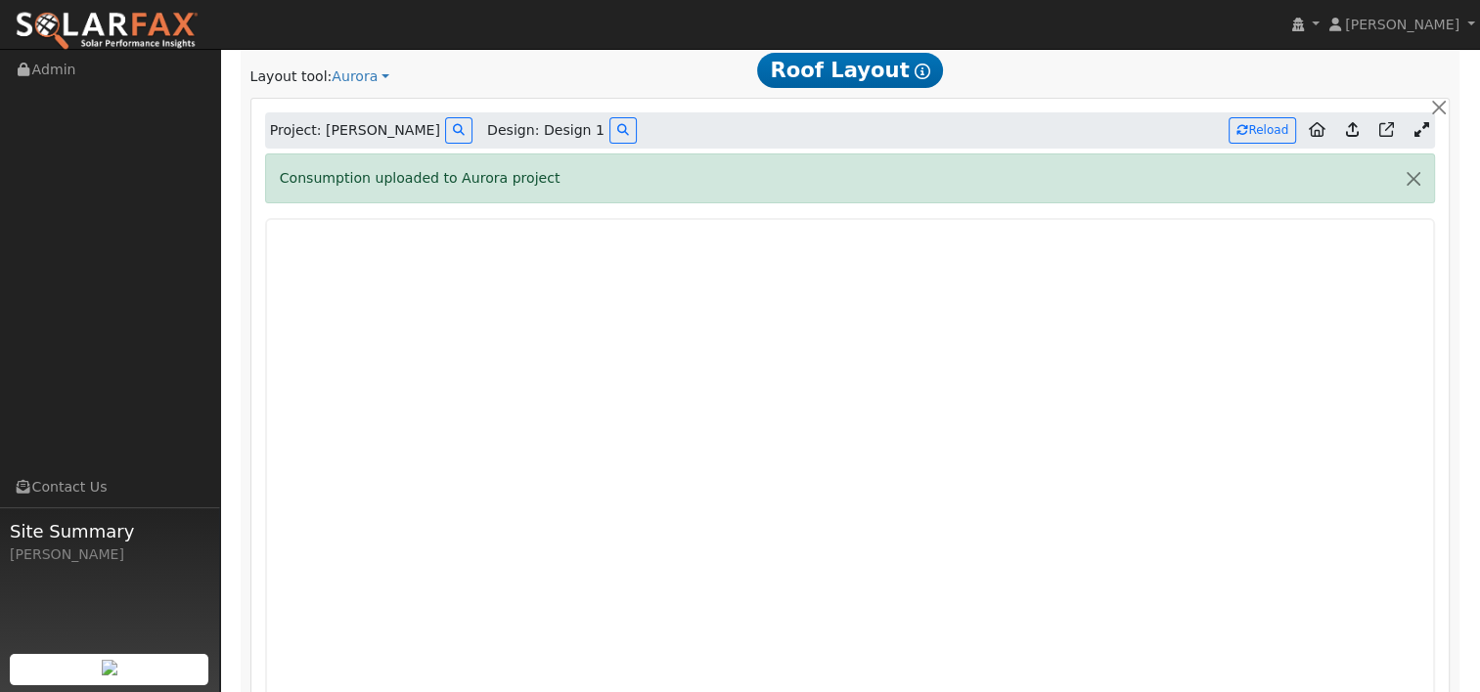
scroll to position [674, 0]
click at [1354, 126] on icon at bounding box center [1352, 131] width 13 height 15
click at [1271, 130] on button "Reload" at bounding box center [1261, 132] width 67 height 26
type input "12686"
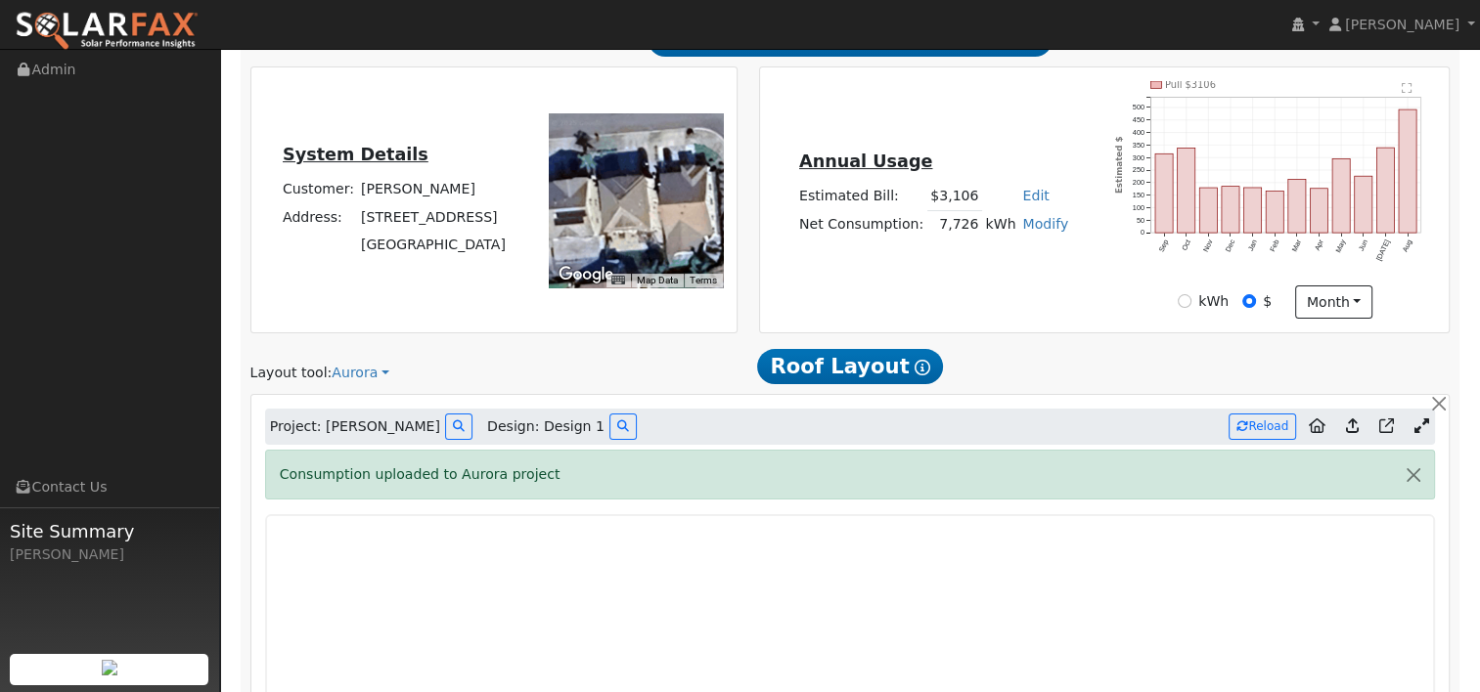
scroll to position [0, 0]
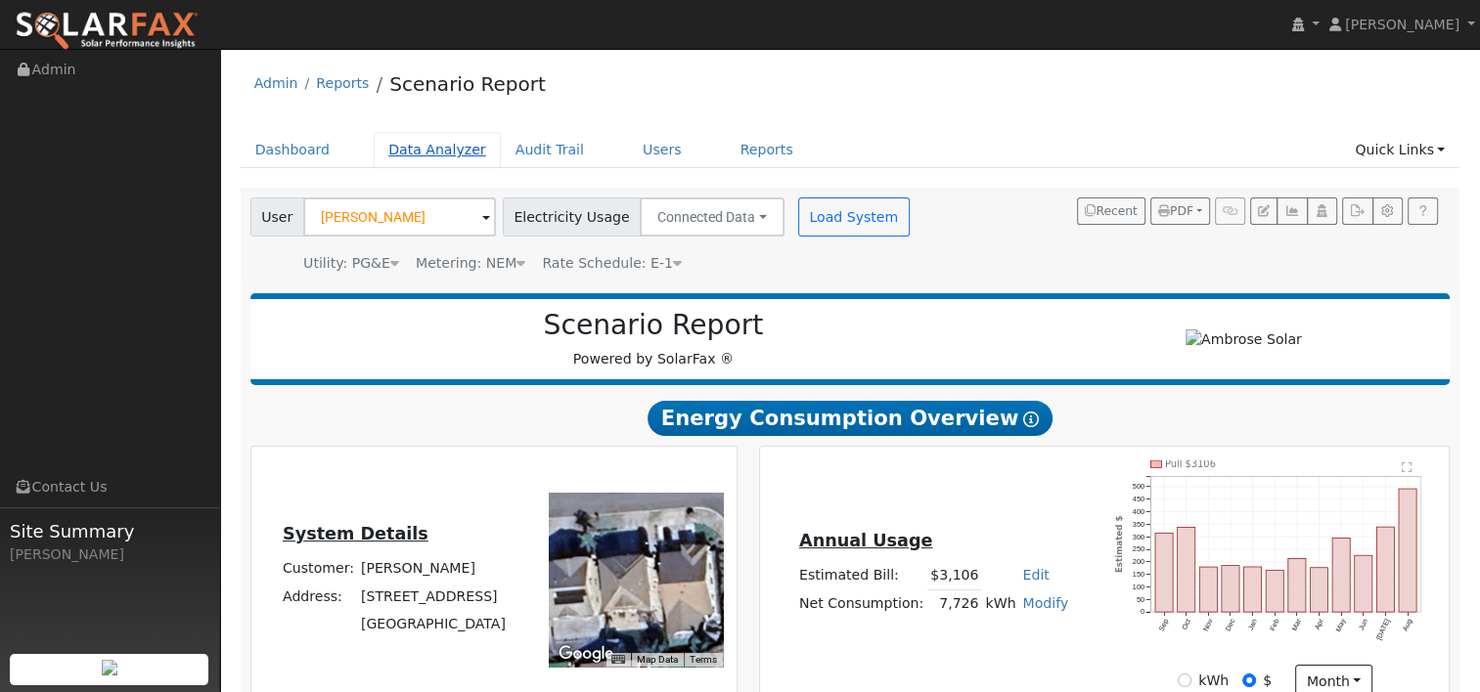
click at [409, 149] on link "Data Analyzer" at bounding box center [437, 150] width 127 height 36
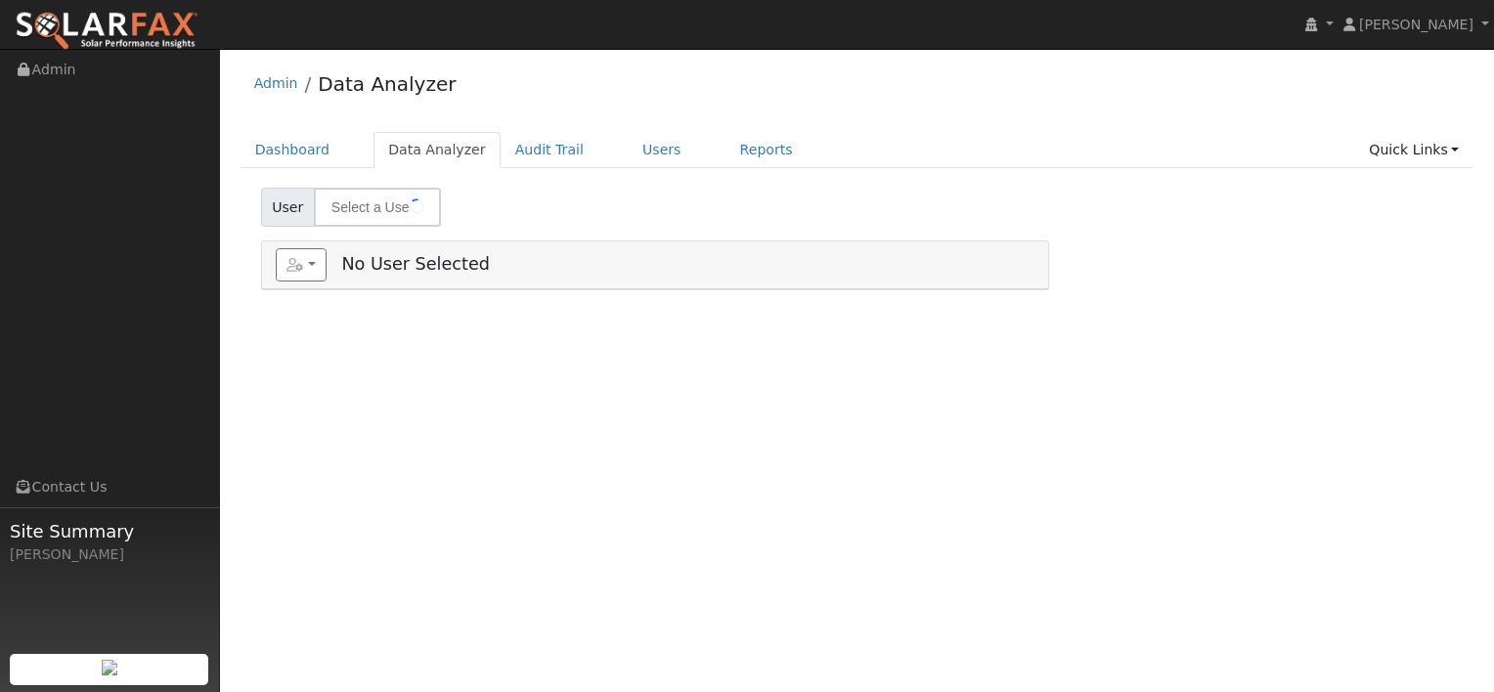
select select "8"
type input "[PERSON_NAME]"
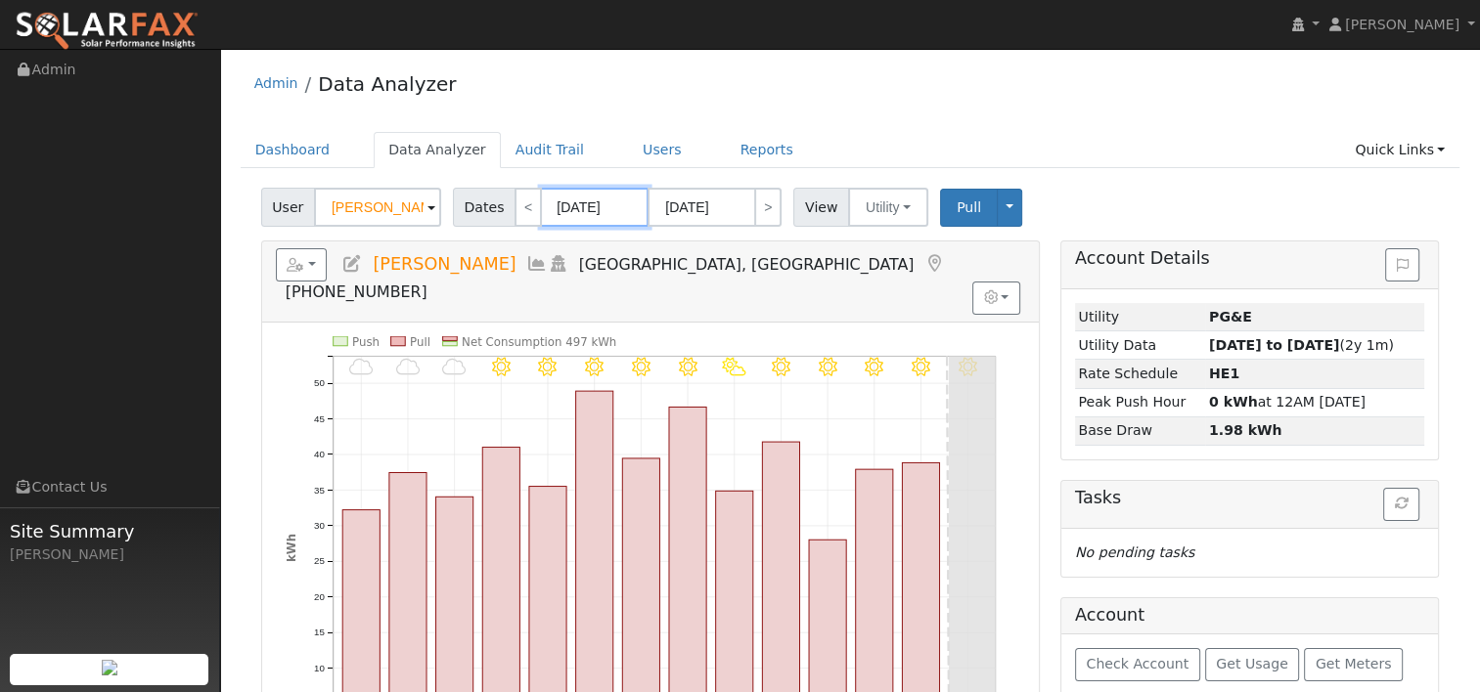
click at [586, 212] on input "[DATE]" at bounding box center [595, 207] width 108 height 39
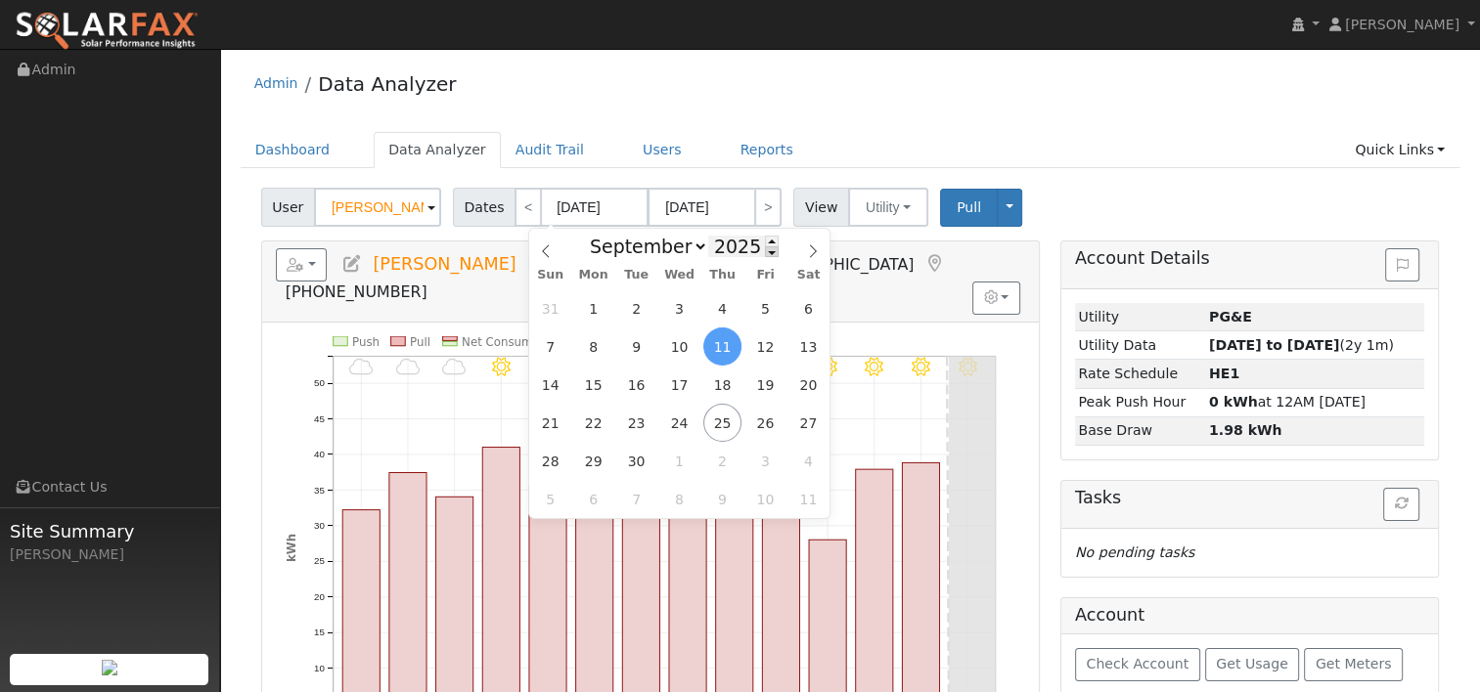
click at [765, 255] on span at bounding box center [772, 251] width 14 height 11
type input "2024"
click at [630, 420] on span "24" at bounding box center [636, 423] width 38 height 38
type input "[DATE]"
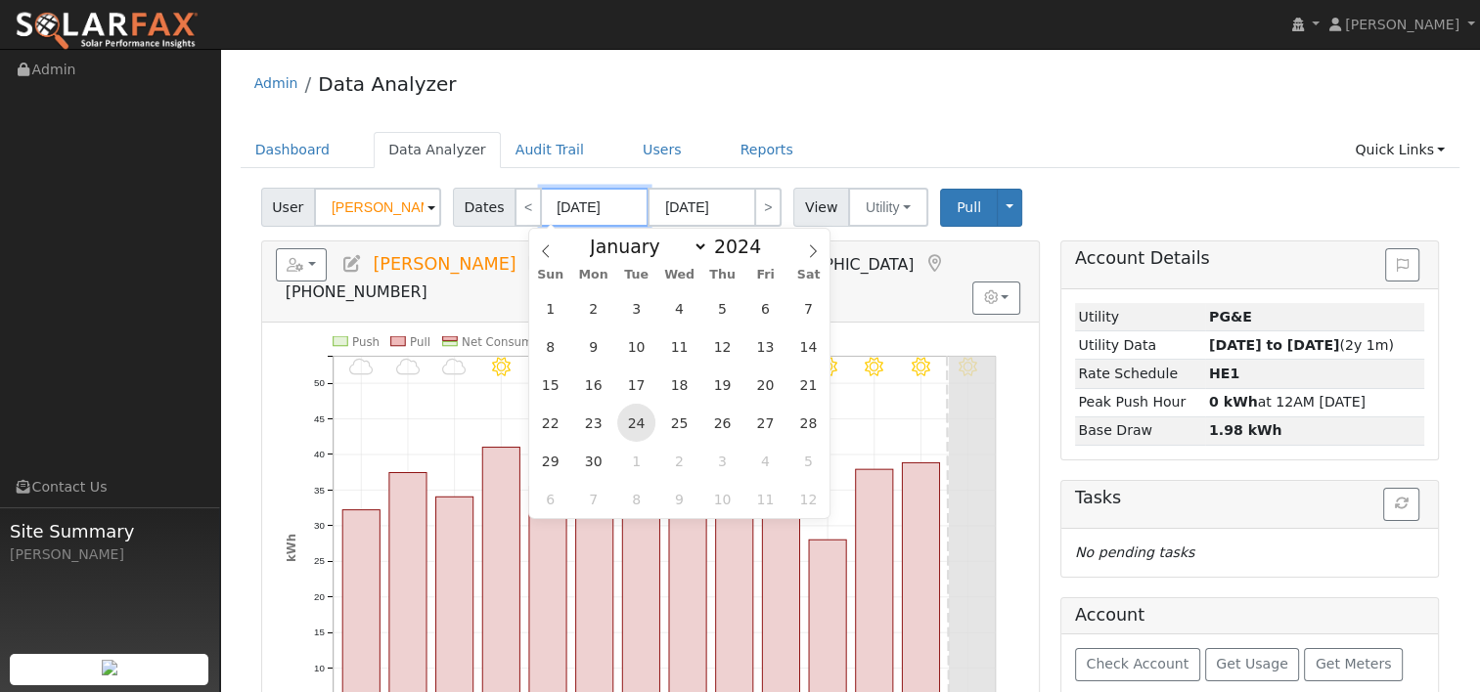
type input "2024"
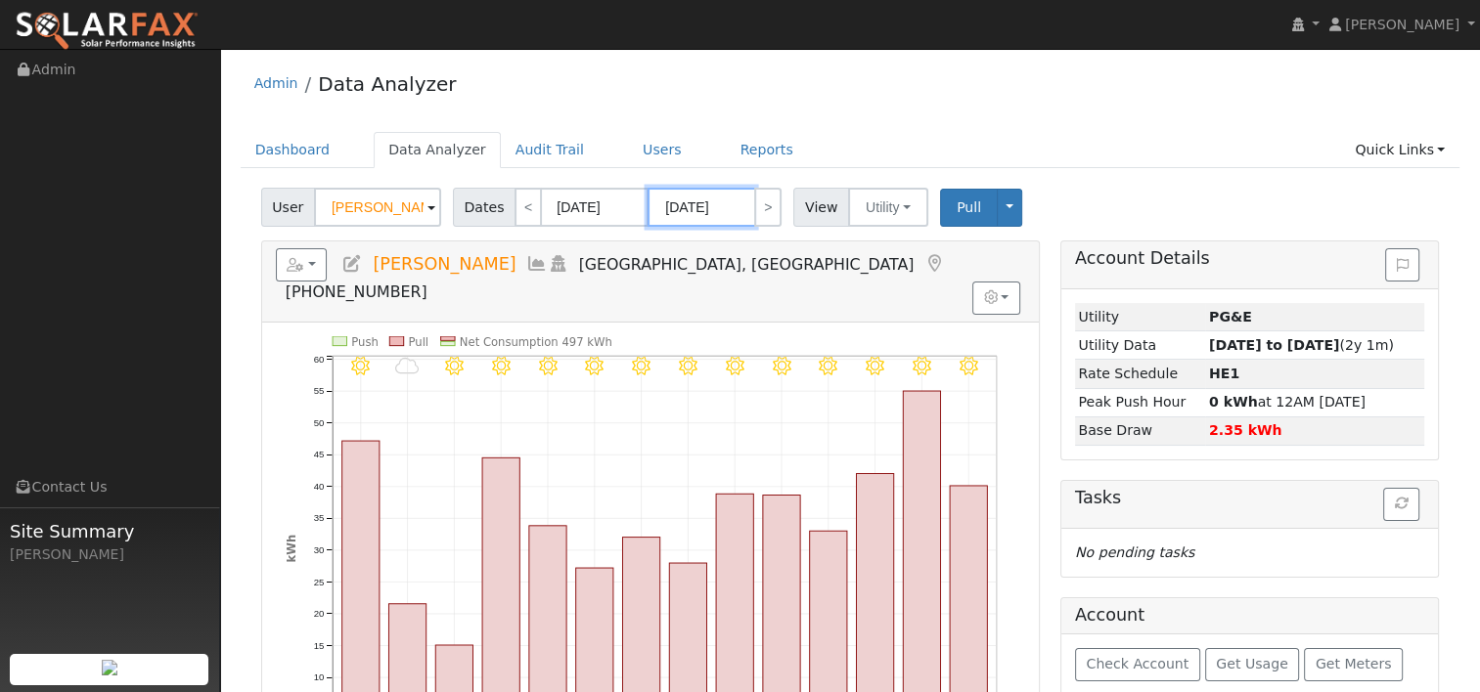
click at [709, 203] on input "[DATE]" at bounding box center [701, 207] width 108 height 39
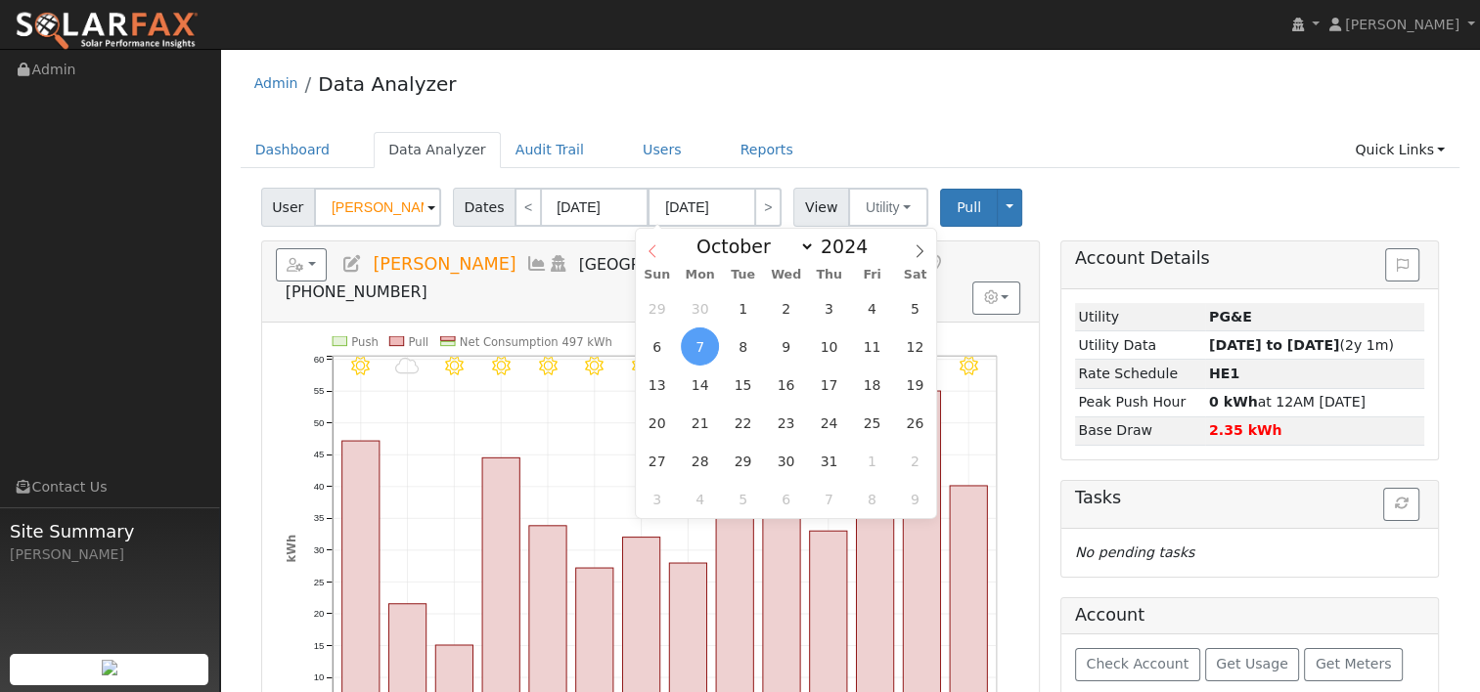
click at [651, 254] on icon at bounding box center [653, 252] width 14 height 14
select select "8"
click at [871, 239] on span at bounding box center [878, 241] width 14 height 11
type input "2025"
click at [741, 425] on span "23" at bounding box center [743, 423] width 38 height 38
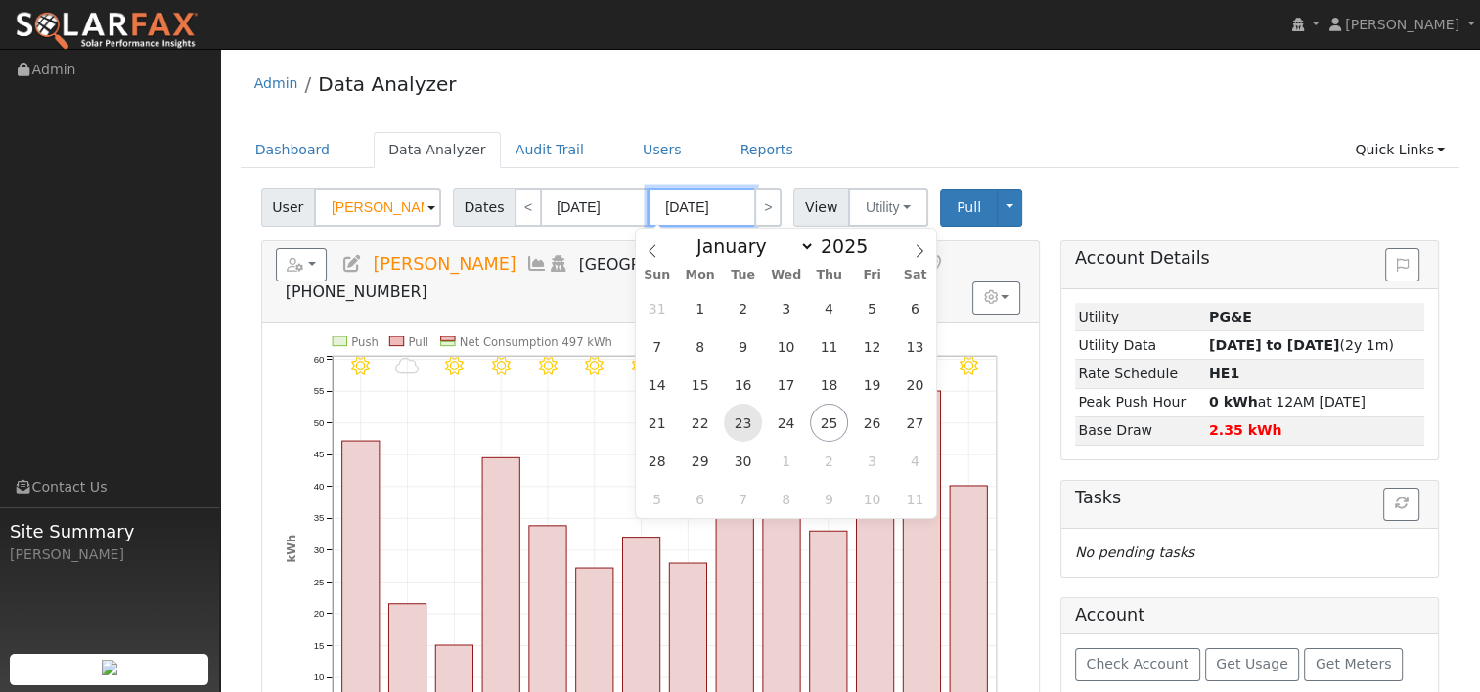
type input "09/23/2025"
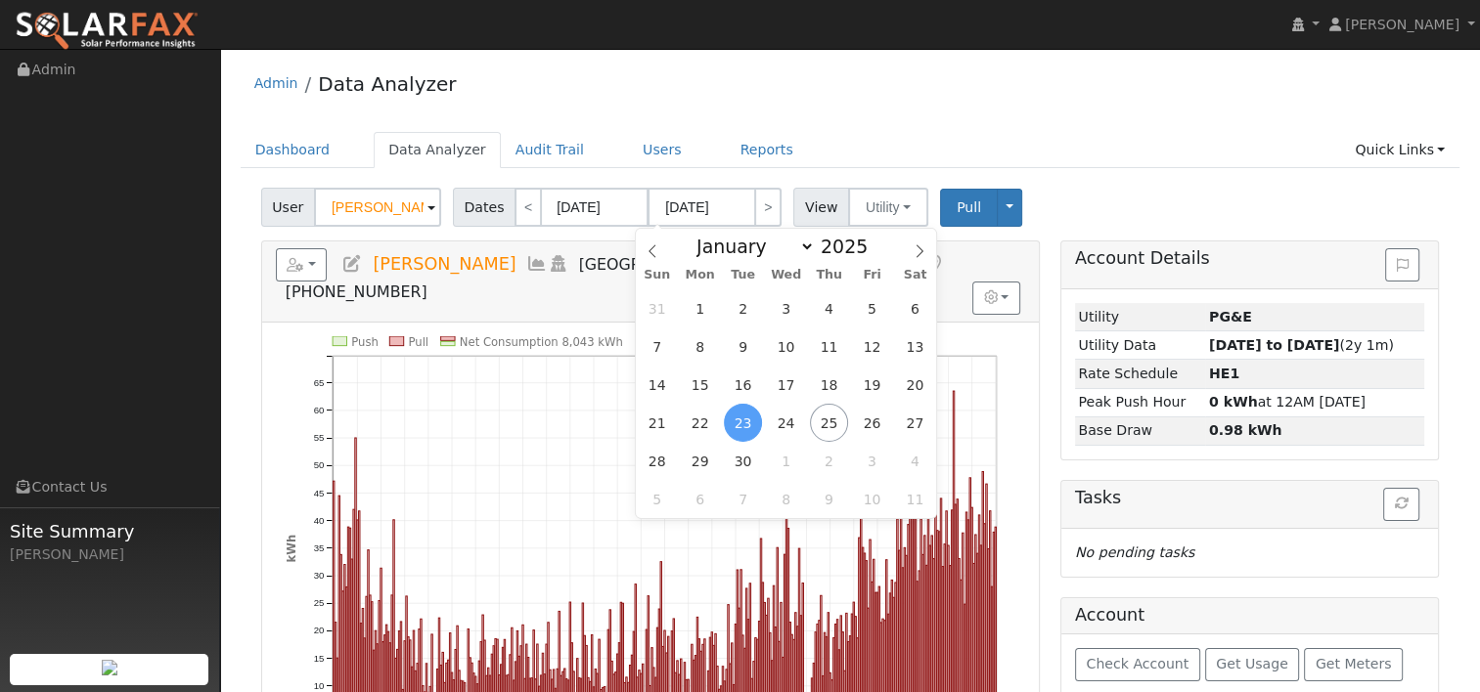
click at [955, 127] on div "Admin Data Analyzer Dashboard Data Analyzer Audit Trail Users Reports Quick Lin…" at bounding box center [850, 552] width 1240 height 986
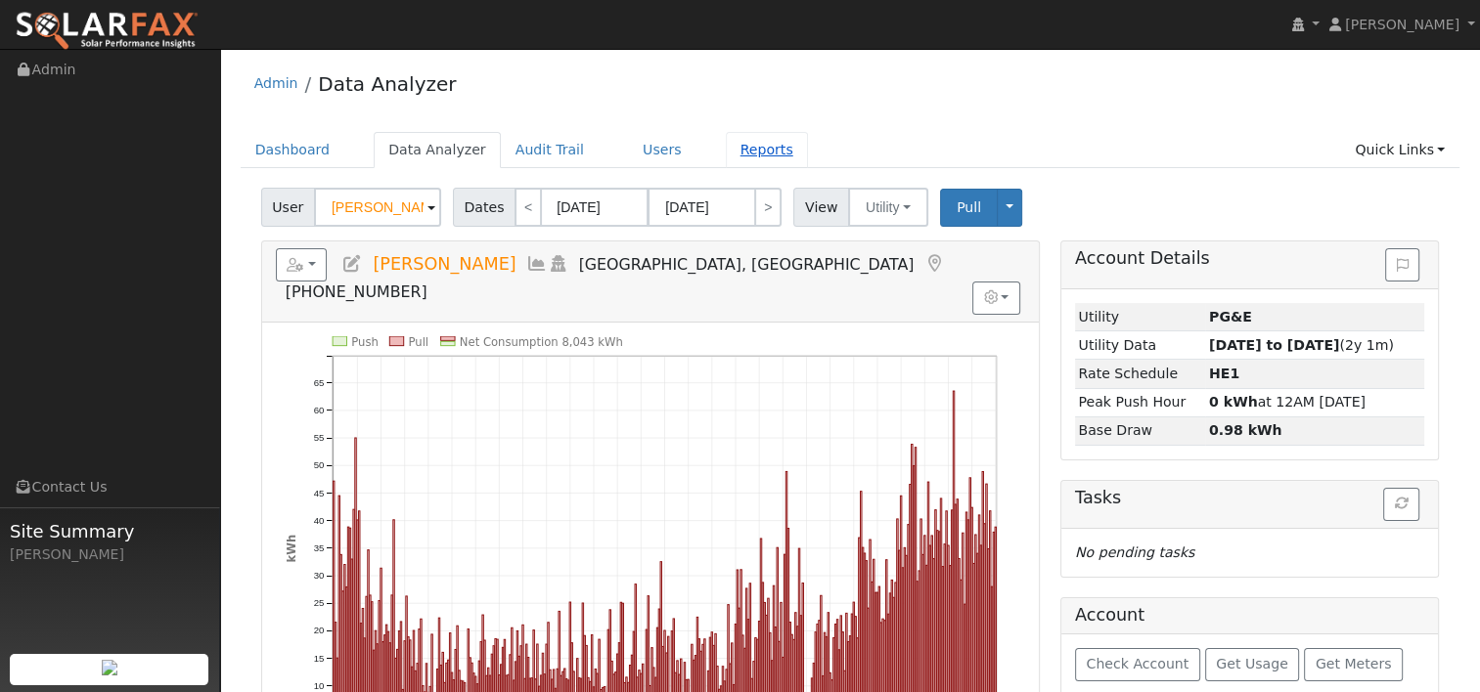
click at [734, 156] on link "Reports" at bounding box center [767, 150] width 82 height 36
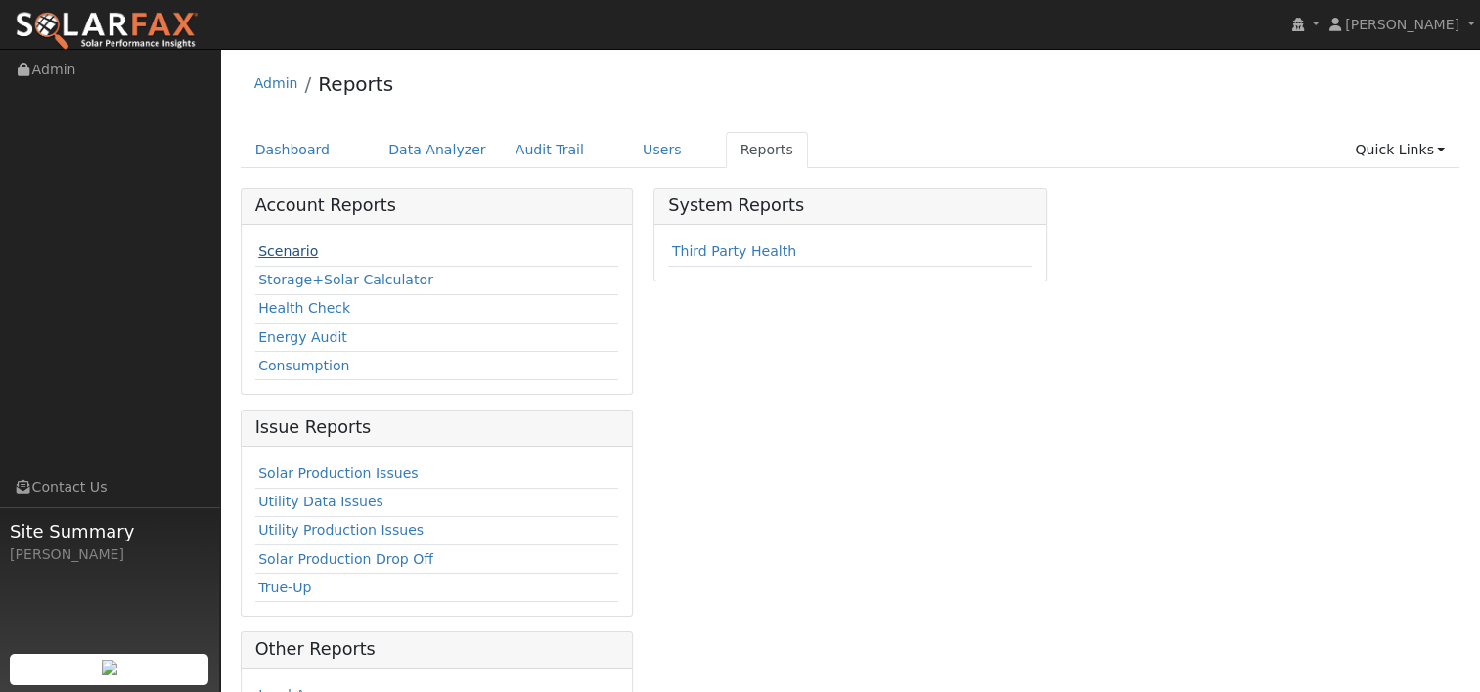
click at [287, 255] on link "Scenario" at bounding box center [288, 252] width 60 height 16
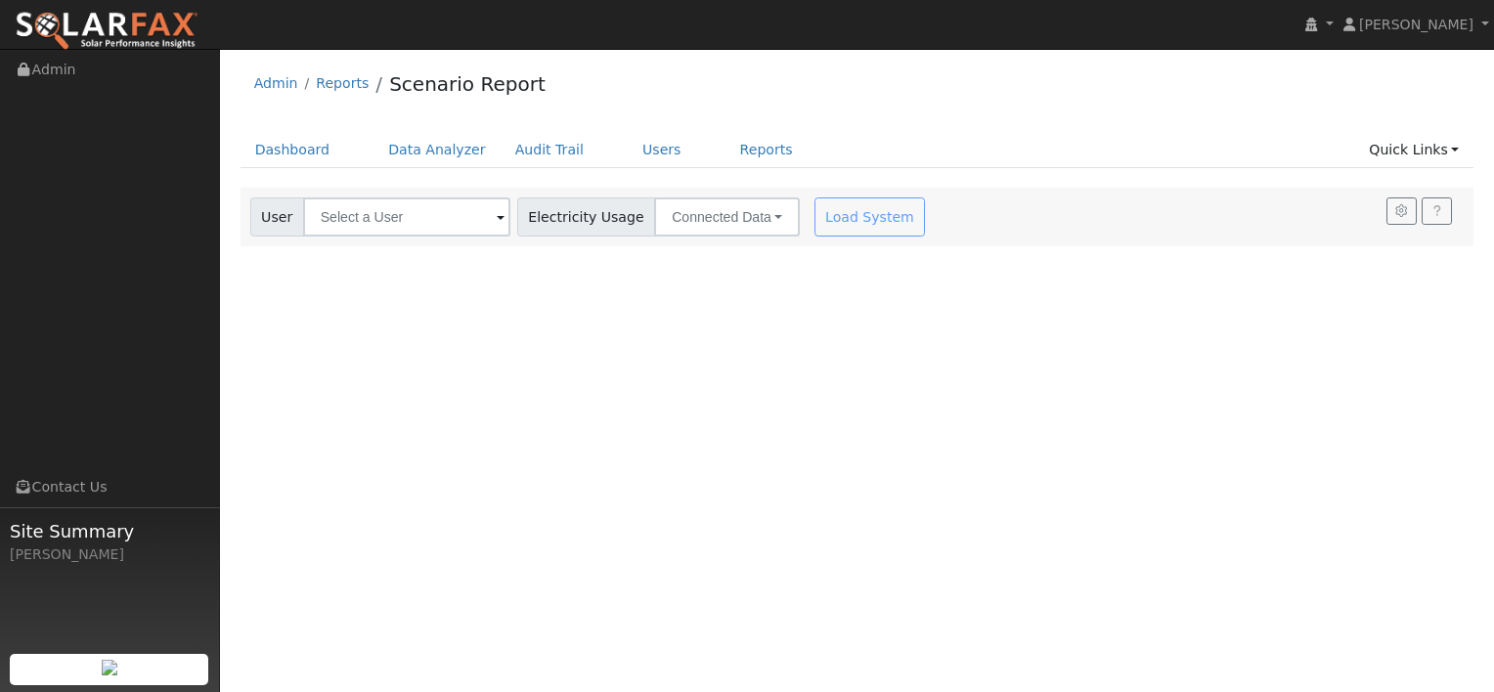
click at [497, 216] on span at bounding box center [501, 218] width 8 height 22
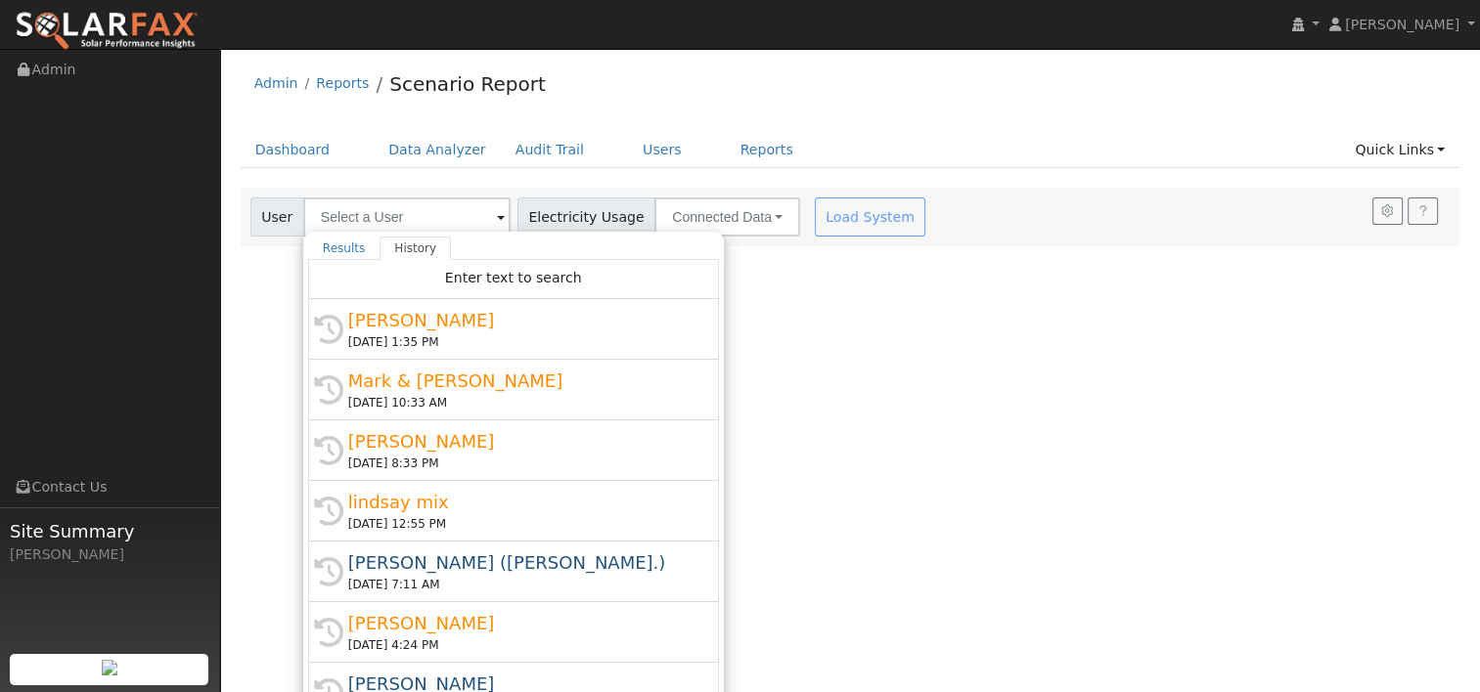
click at [421, 329] on div "[PERSON_NAME]" at bounding box center [522, 320] width 348 height 26
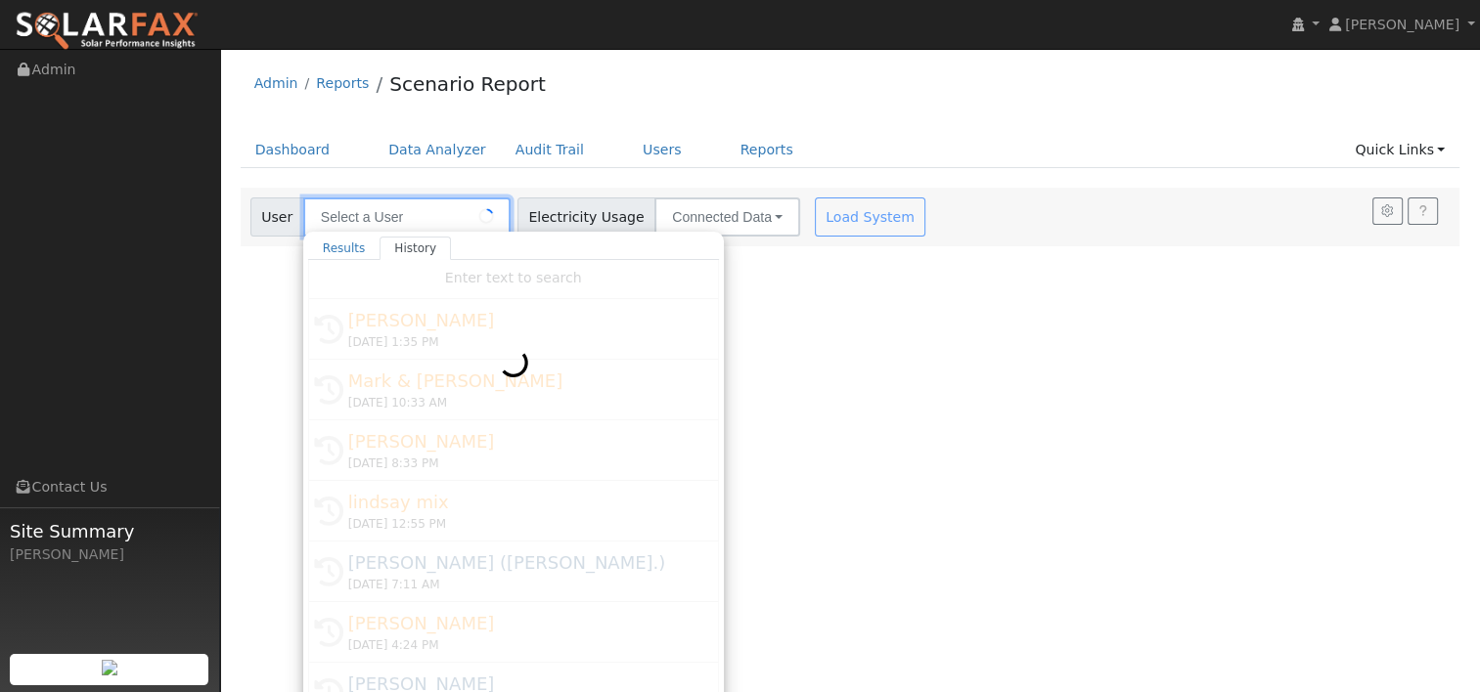
type input "[PERSON_NAME]"
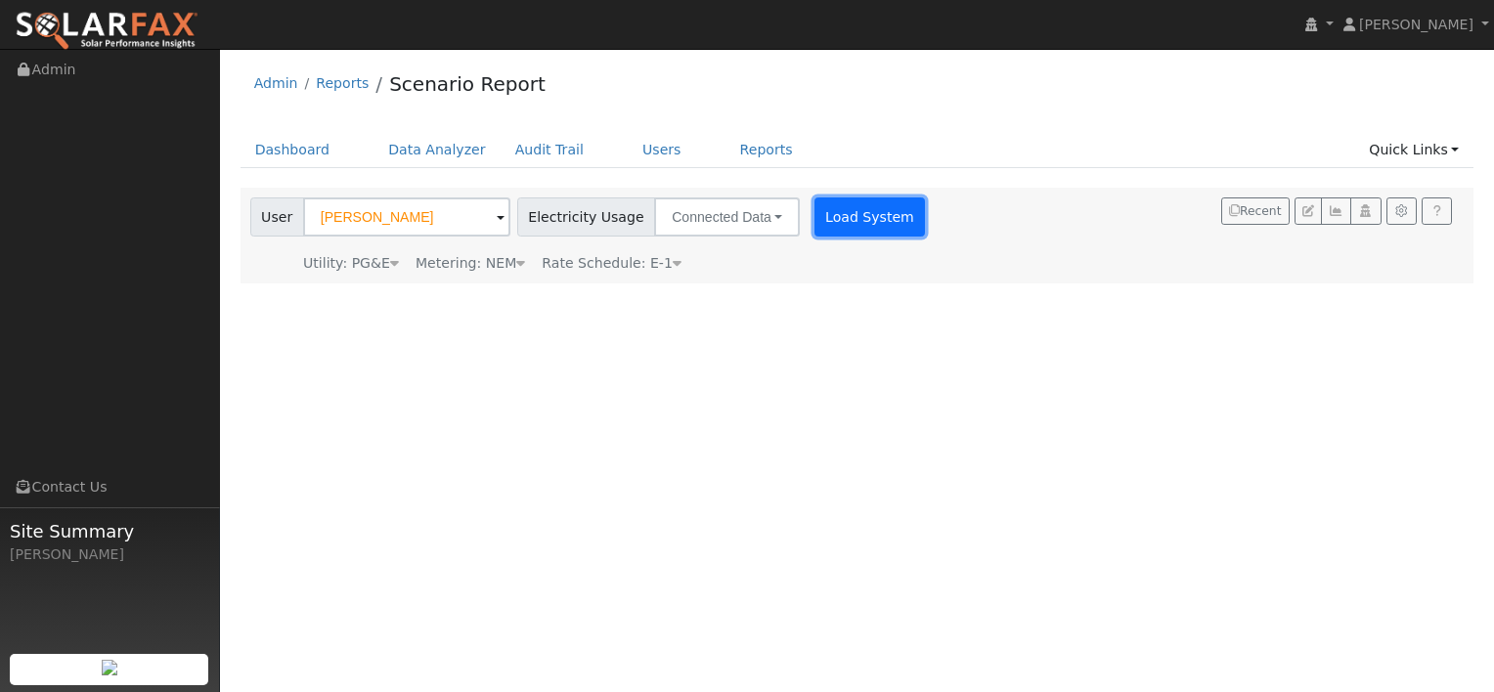
click at [818, 209] on button "Load System" at bounding box center [870, 217] width 111 height 39
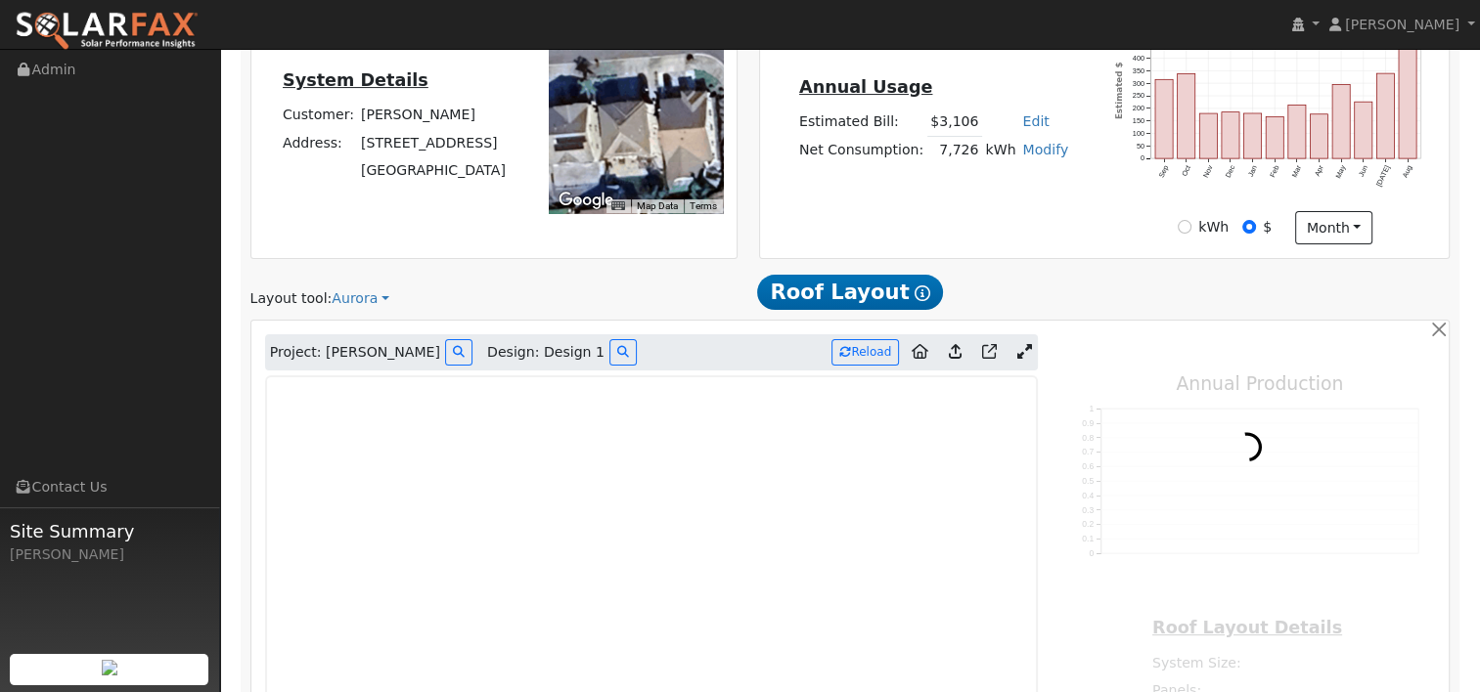
scroll to position [489, 0]
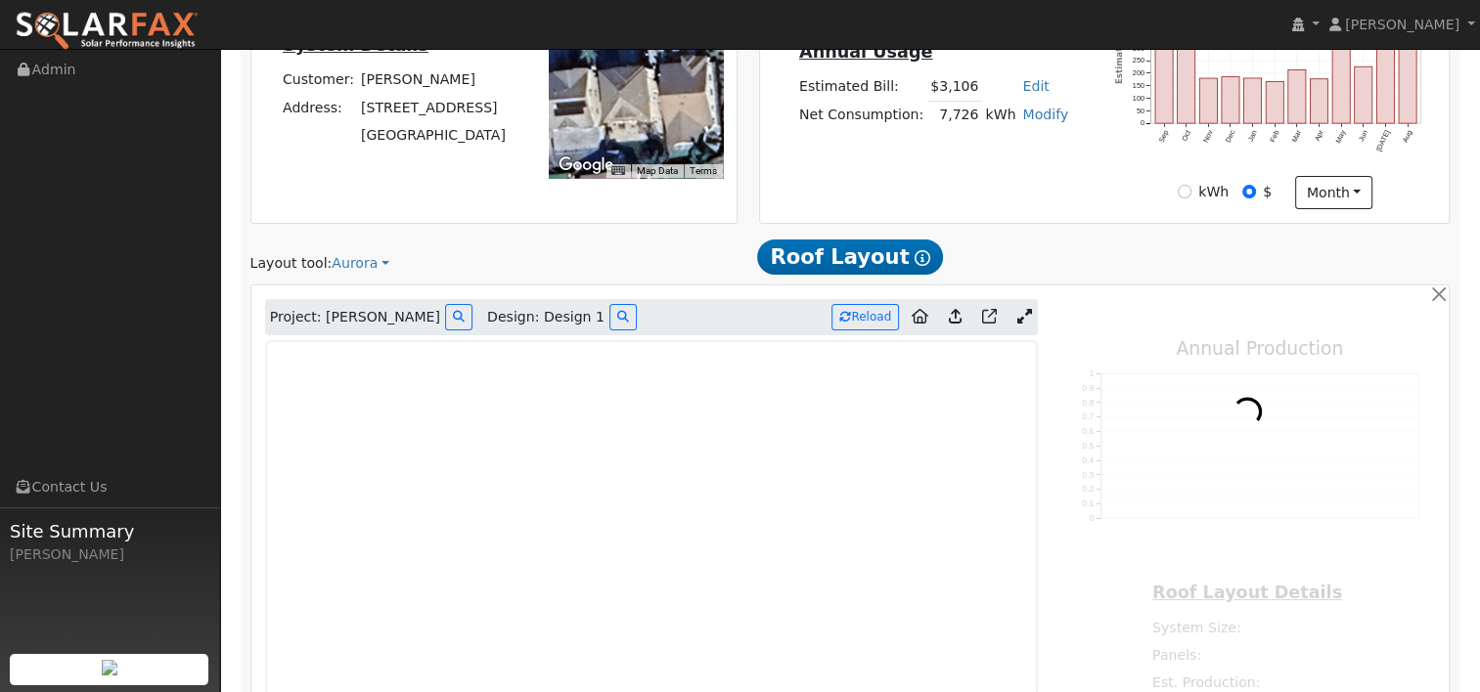
type input "12686"
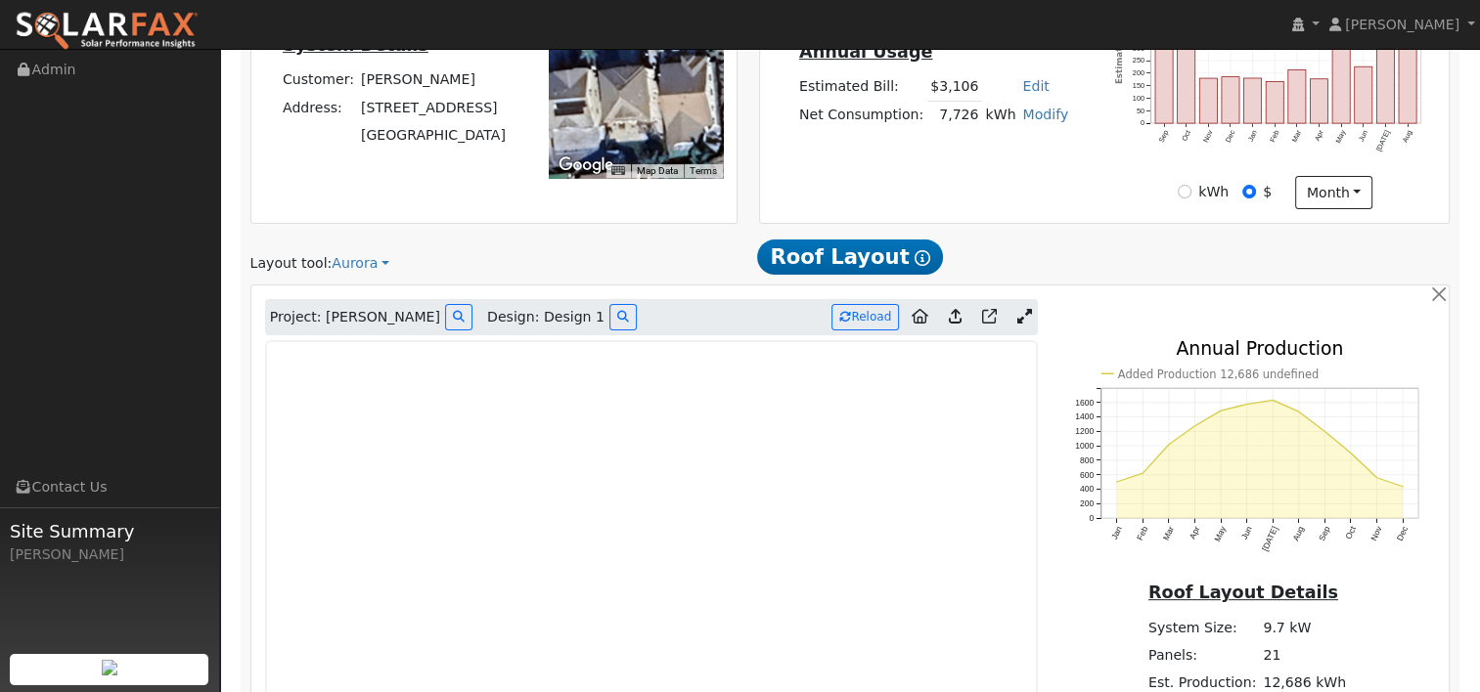
click at [1032, 314] on link at bounding box center [1023, 317] width 28 height 29
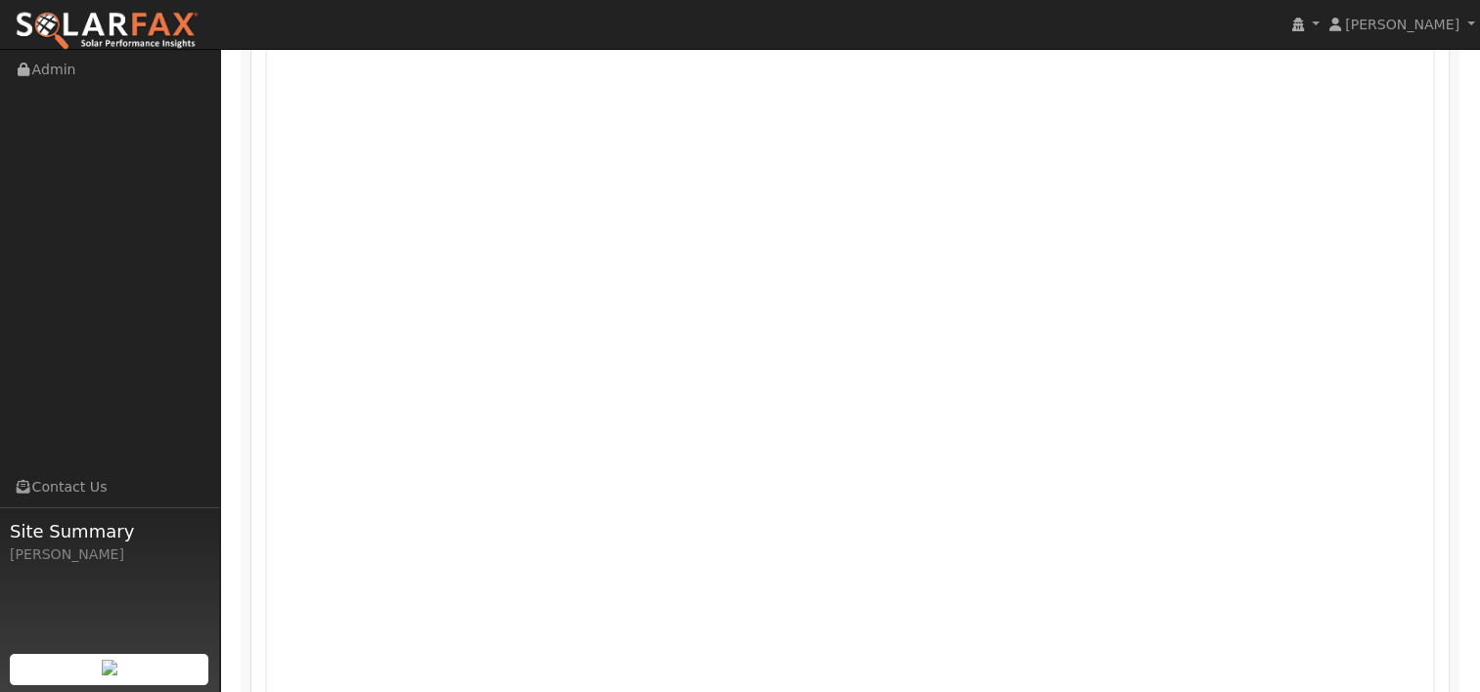
scroll to position [806, 0]
